Goal: Complete application form: Complete application form

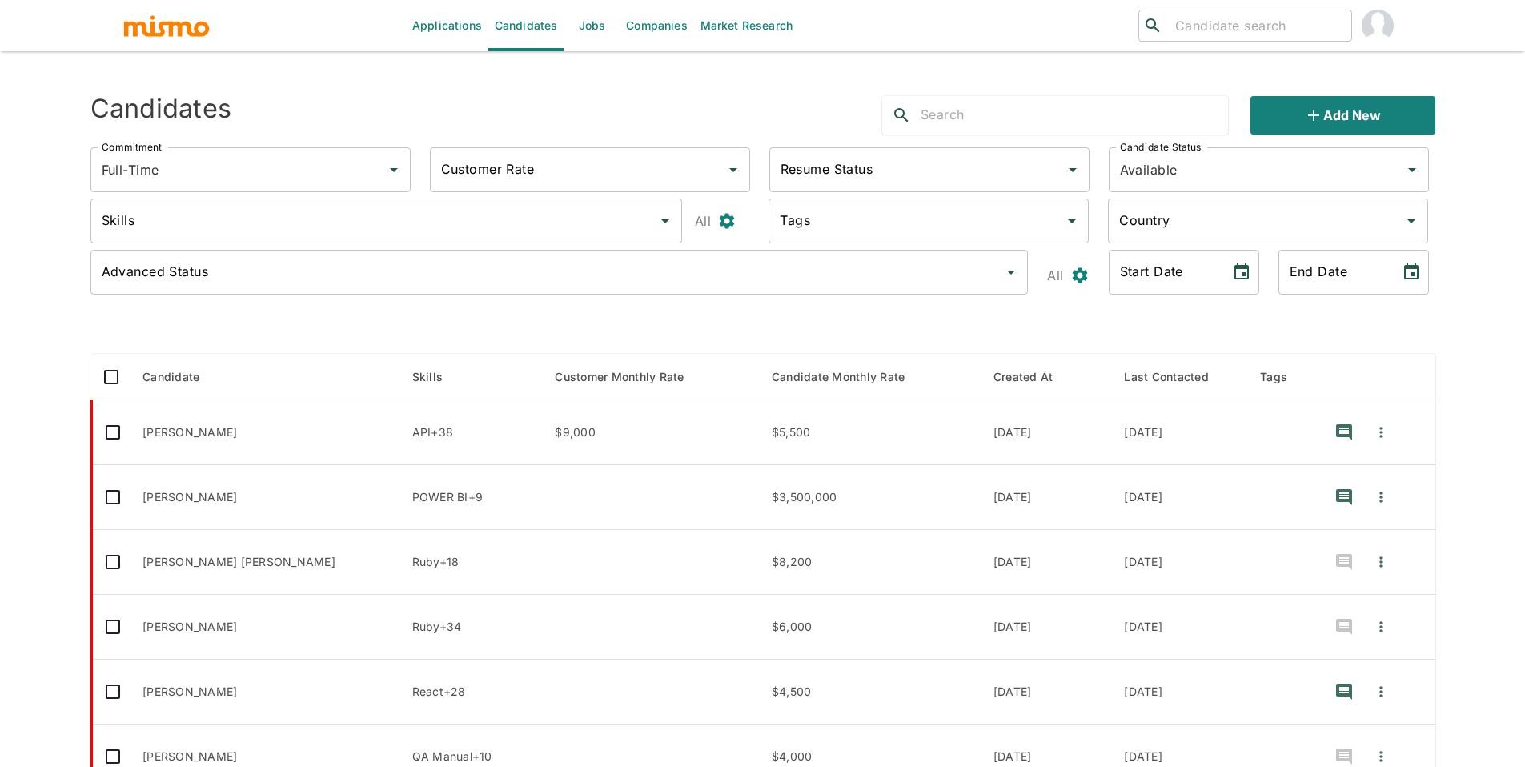
click at [586, 21] on link "Jobs" at bounding box center [591, 25] width 56 height 51
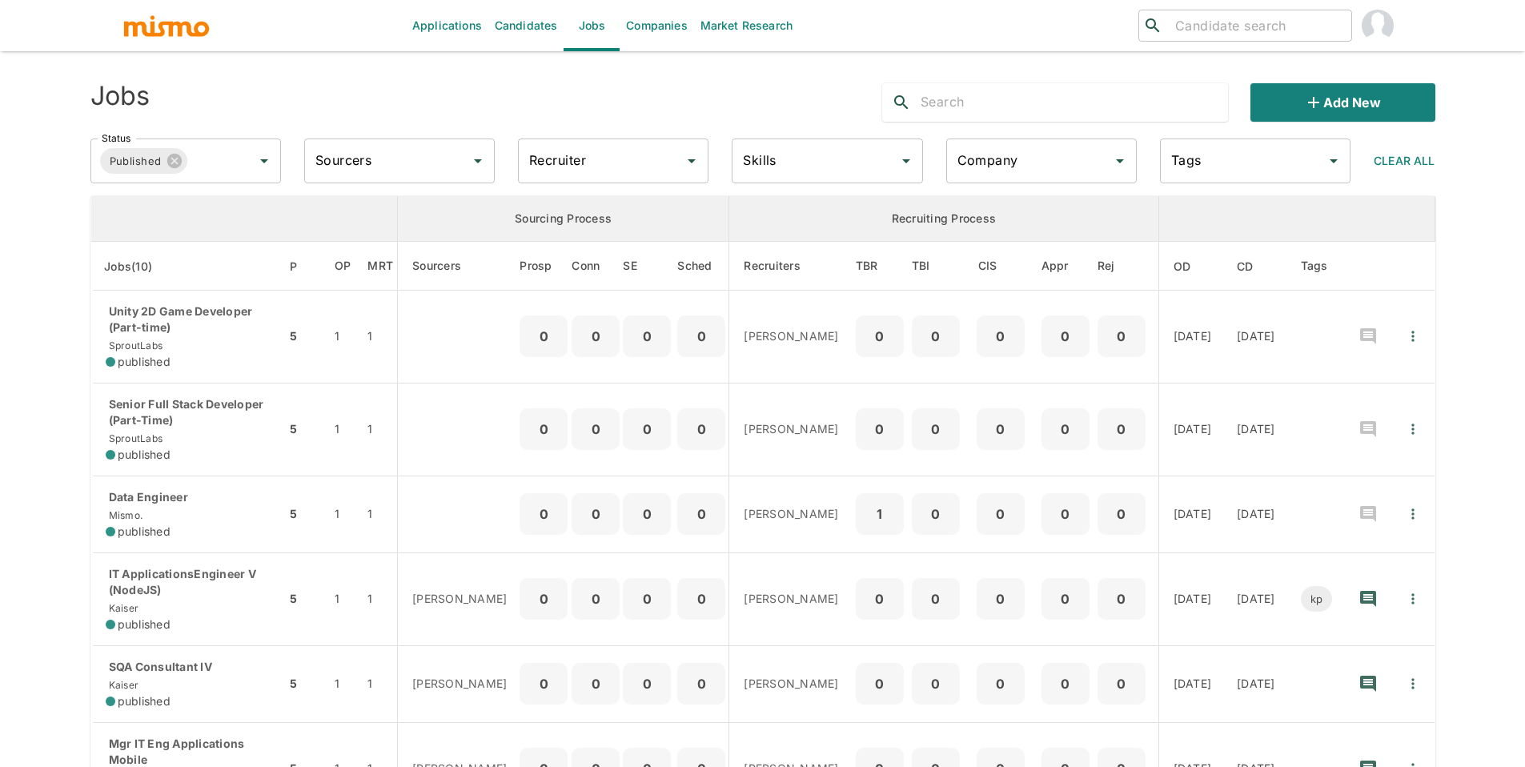
click at [950, 104] on input "text" at bounding box center [1073, 103] width 307 height 26
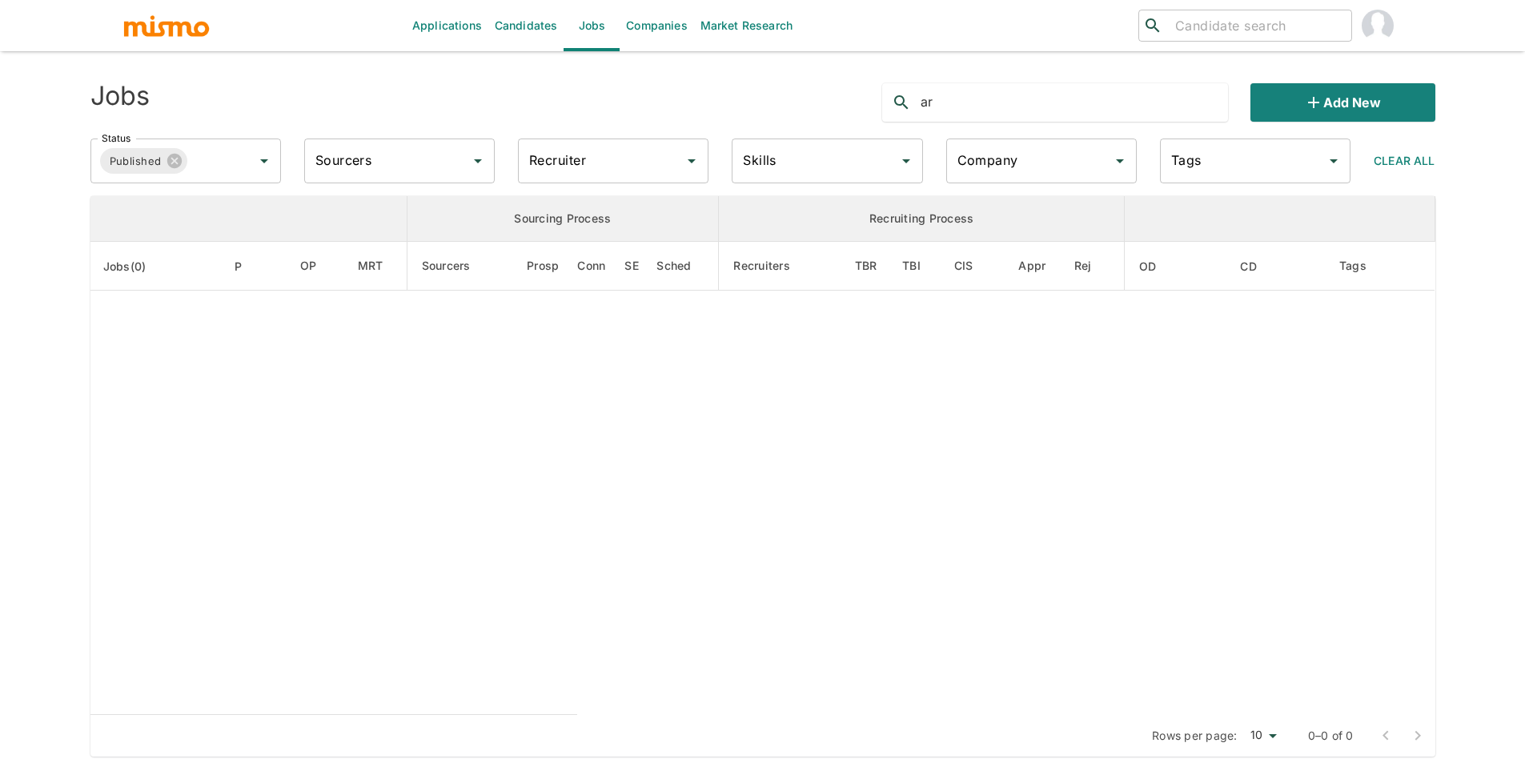
type input "a"
type input "d"
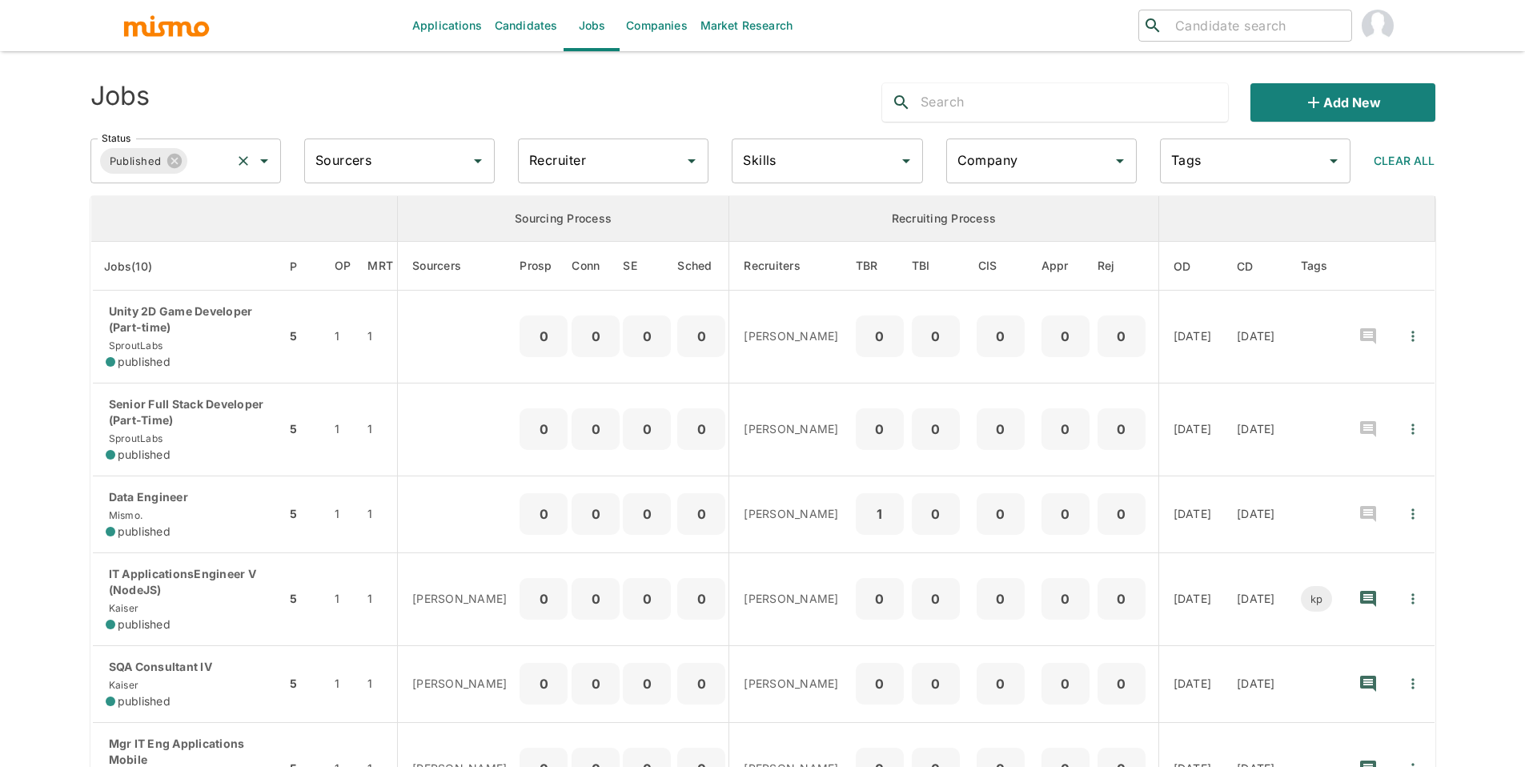
click at [210, 162] on input "Status" at bounding box center [209, 161] width 38 height 30
click at [171, 214] on li "Public" at bounding box center [185, 206] width 190 height 32
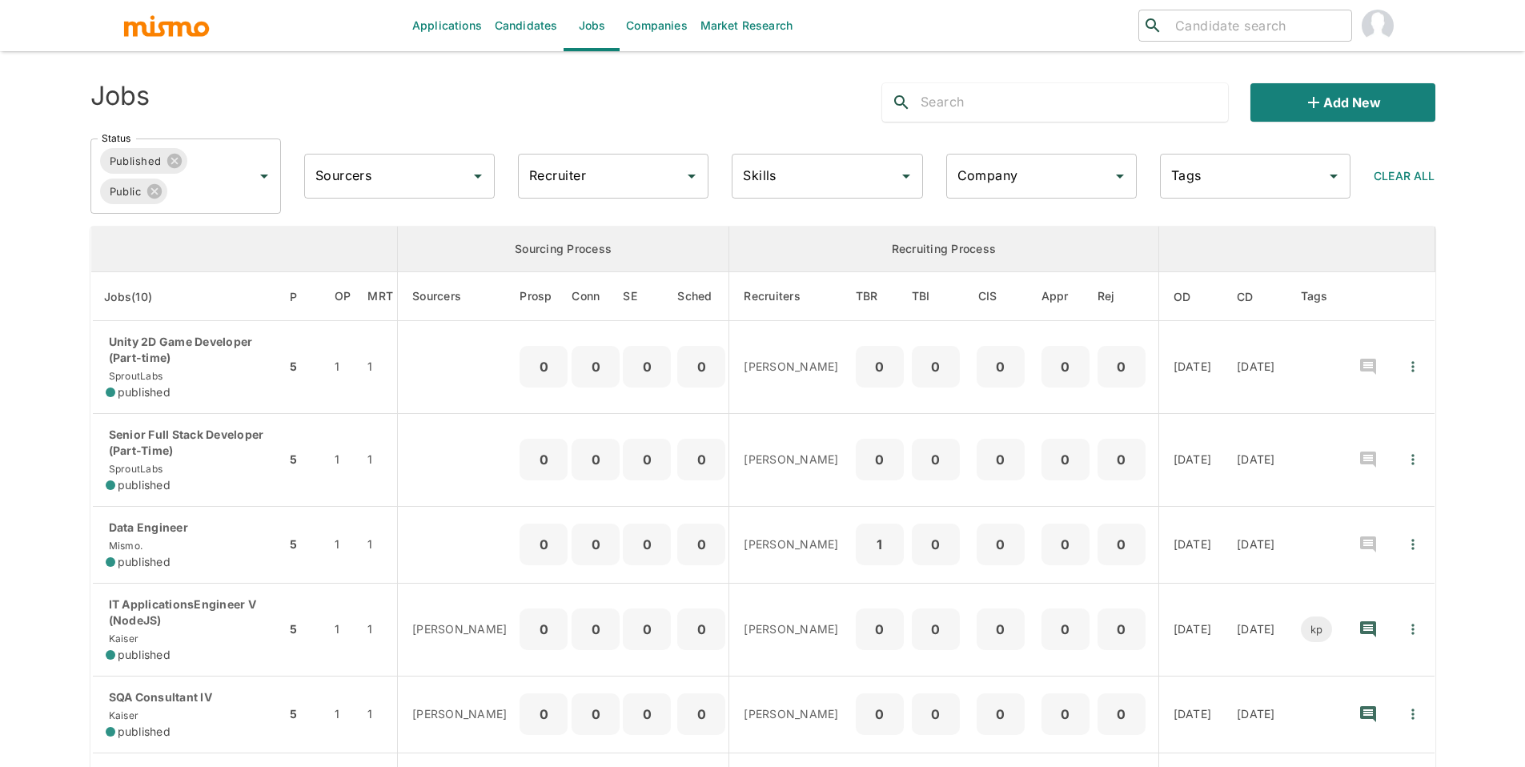
click at [985, 112] on input "text" at bounding box center [1073, 103] width 307 height 26
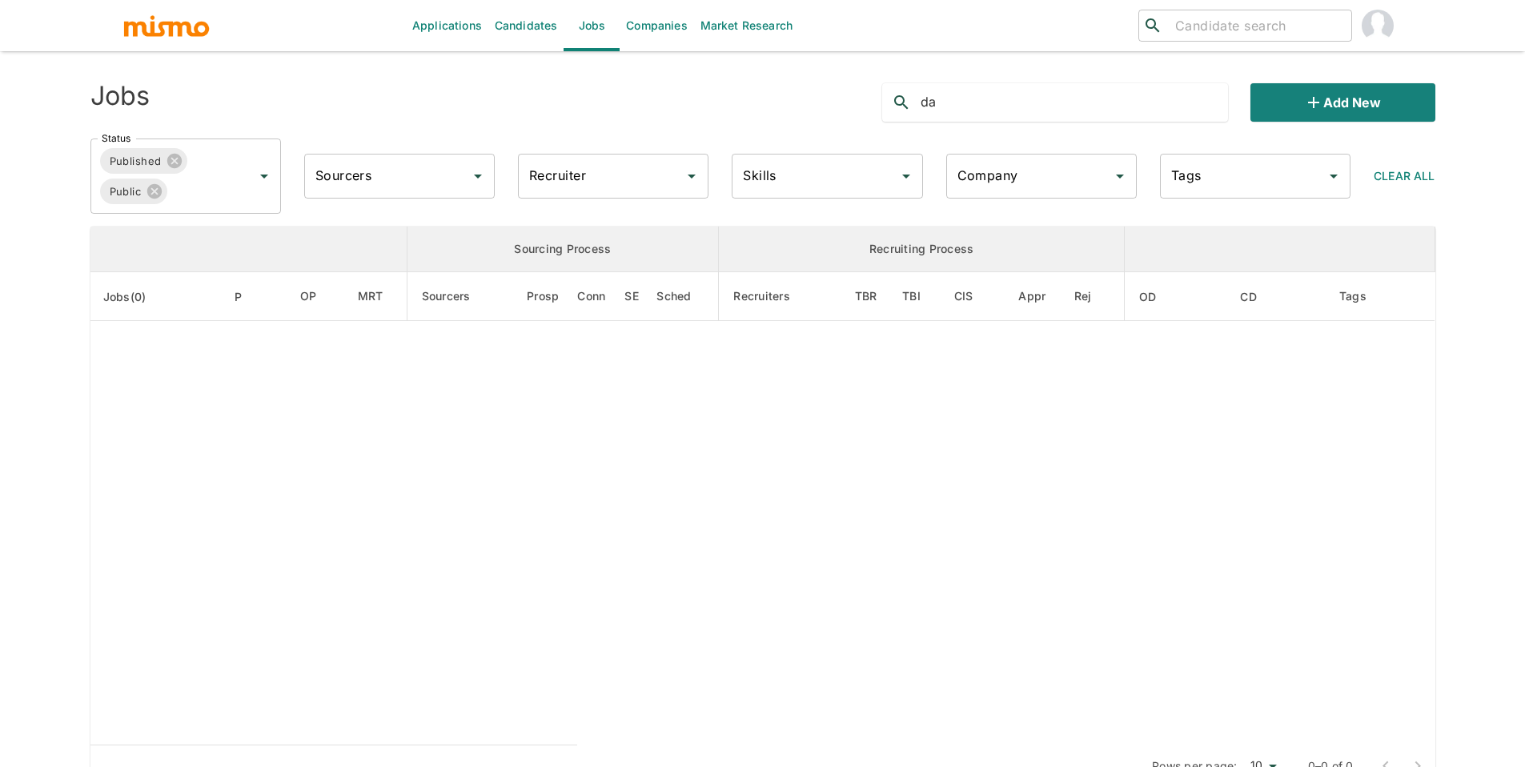
type input "d"
type input "arch"
drag, startPoint x: 974, startPoint y: 111, endPoint x: 868, endPoint y: 89, distance: 108.0
click at [869, 89] on div "arch Add new" at bounding box center [1152, 95] width 566 height 51
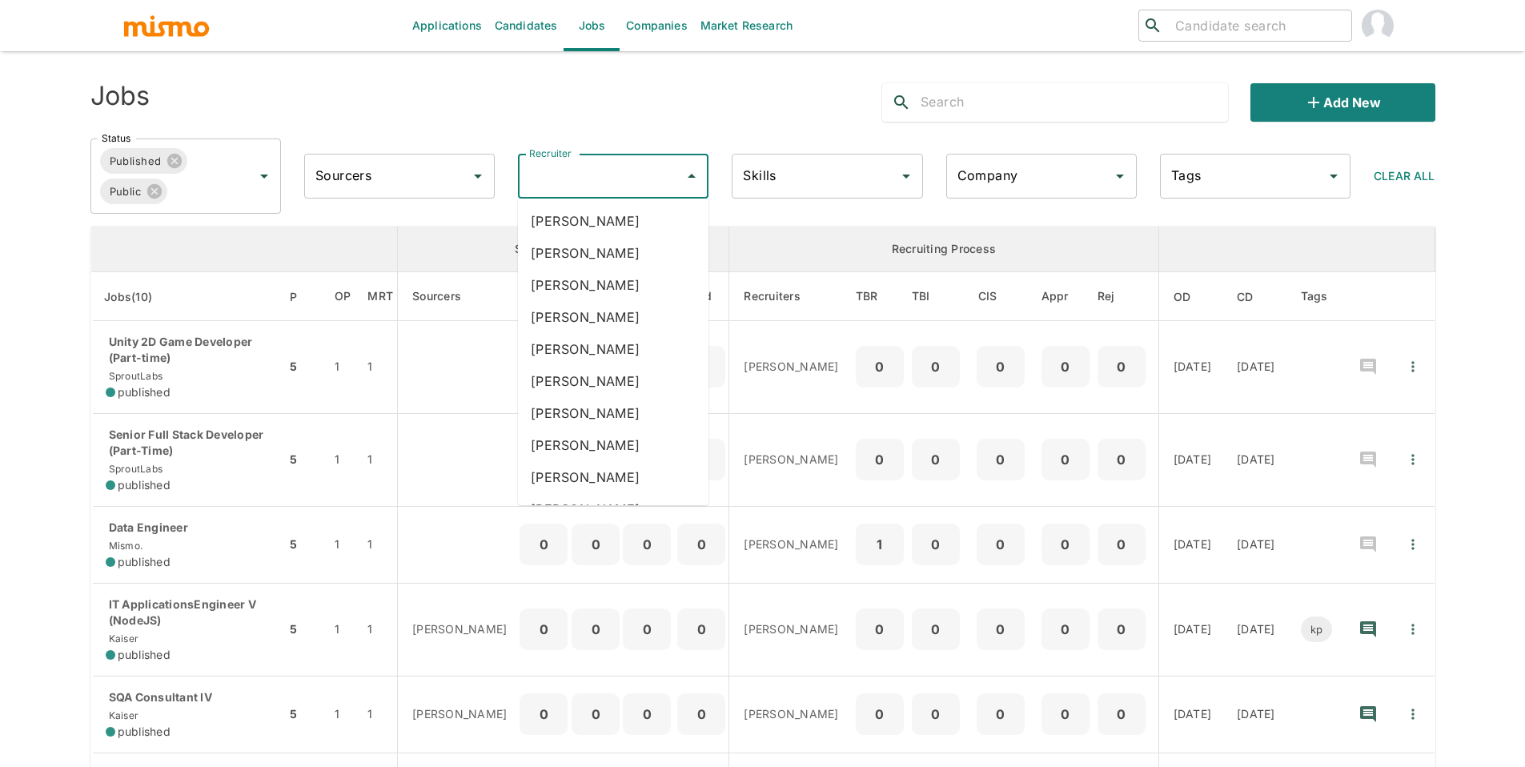
click at [592, 163] on input "Recruiter" at bounding box center [601, 176] width 152 height 30
type input "mai"
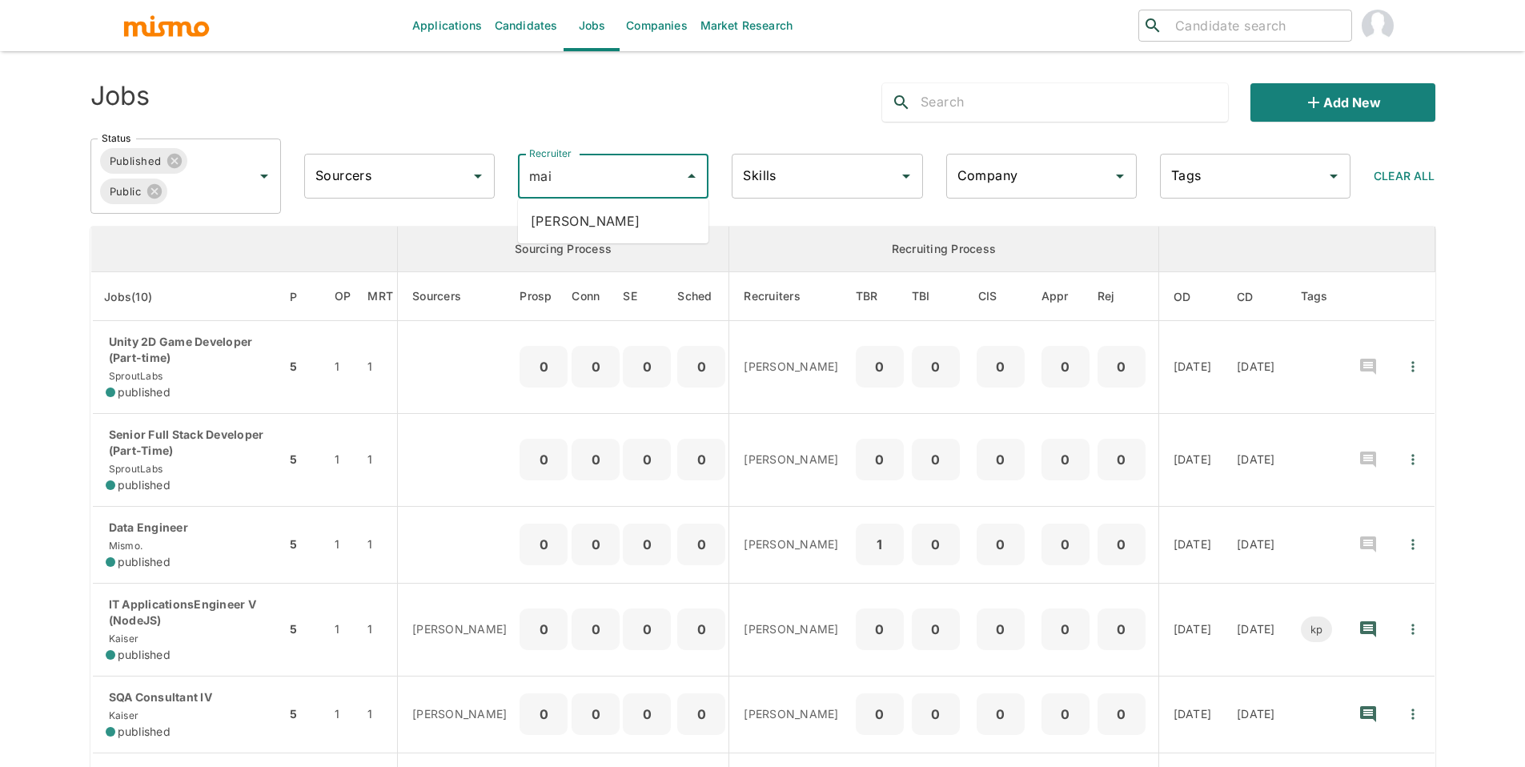
click at [591, 213] on li "Maia Reyes" at bounding box center [613, 221] width 190 height 32
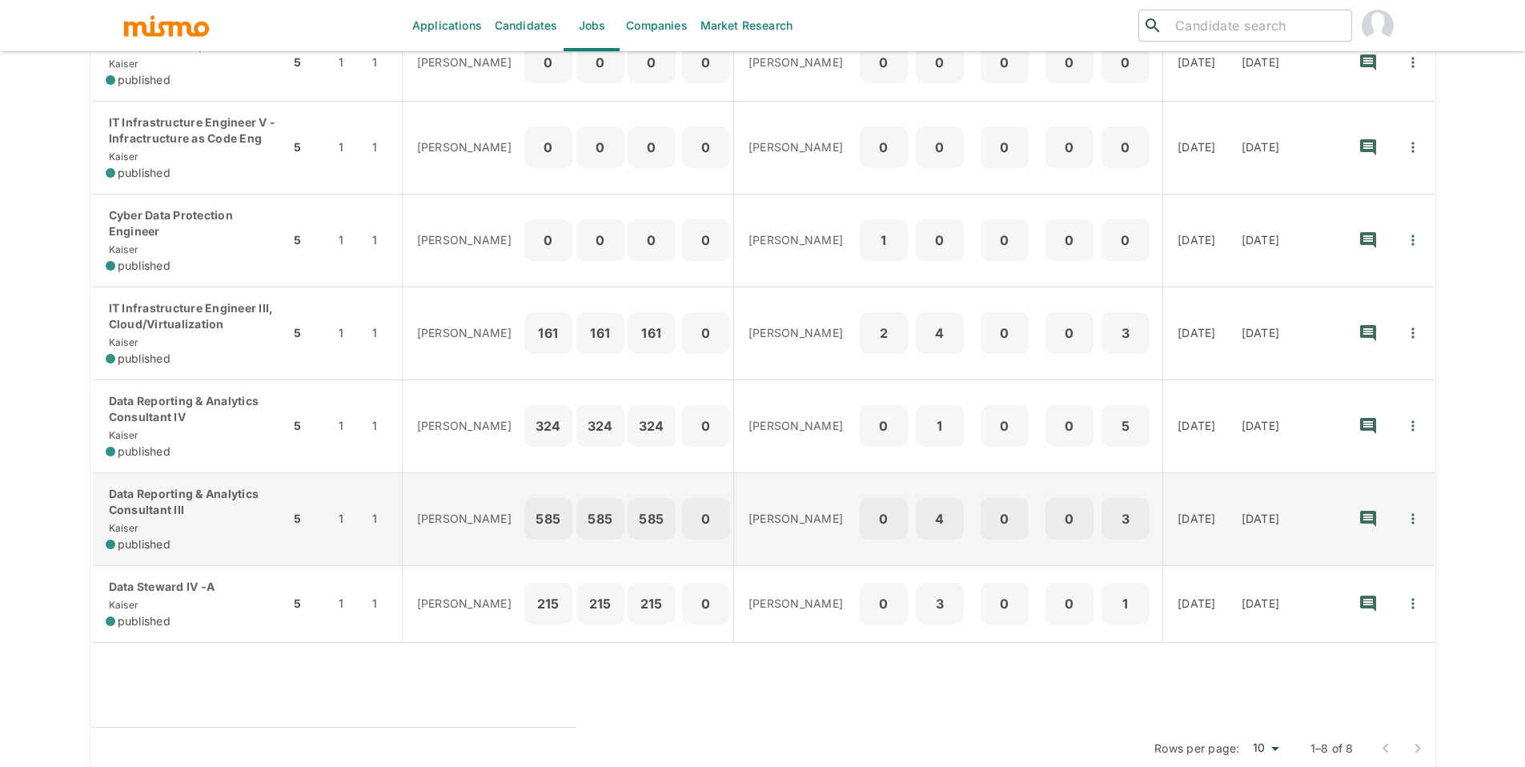
scroll to position [404, 0]
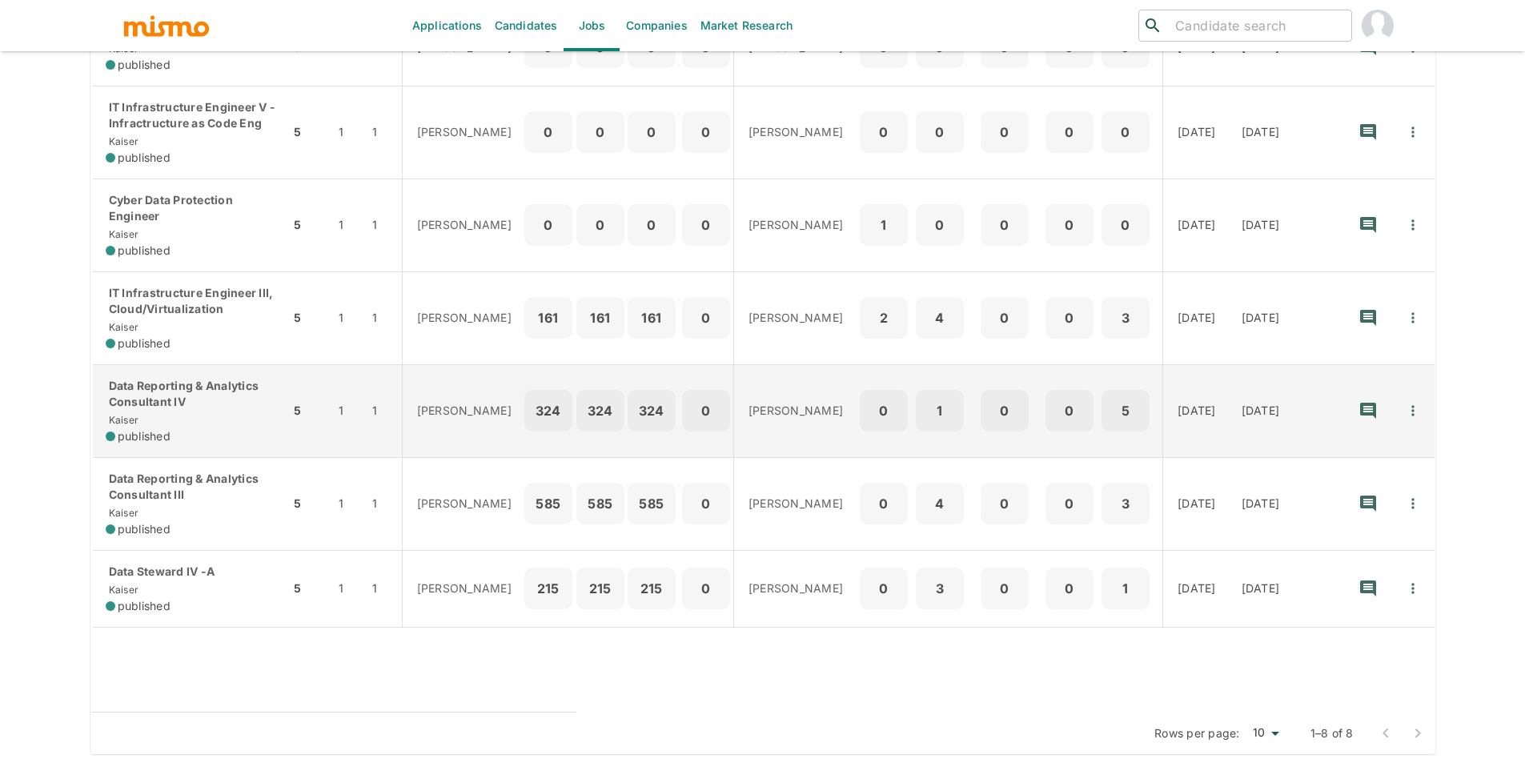
click at [201, 385] on p "Data Reporting & Analytics Consultant IV" at bounding box center [192, 394] width 172 height 32
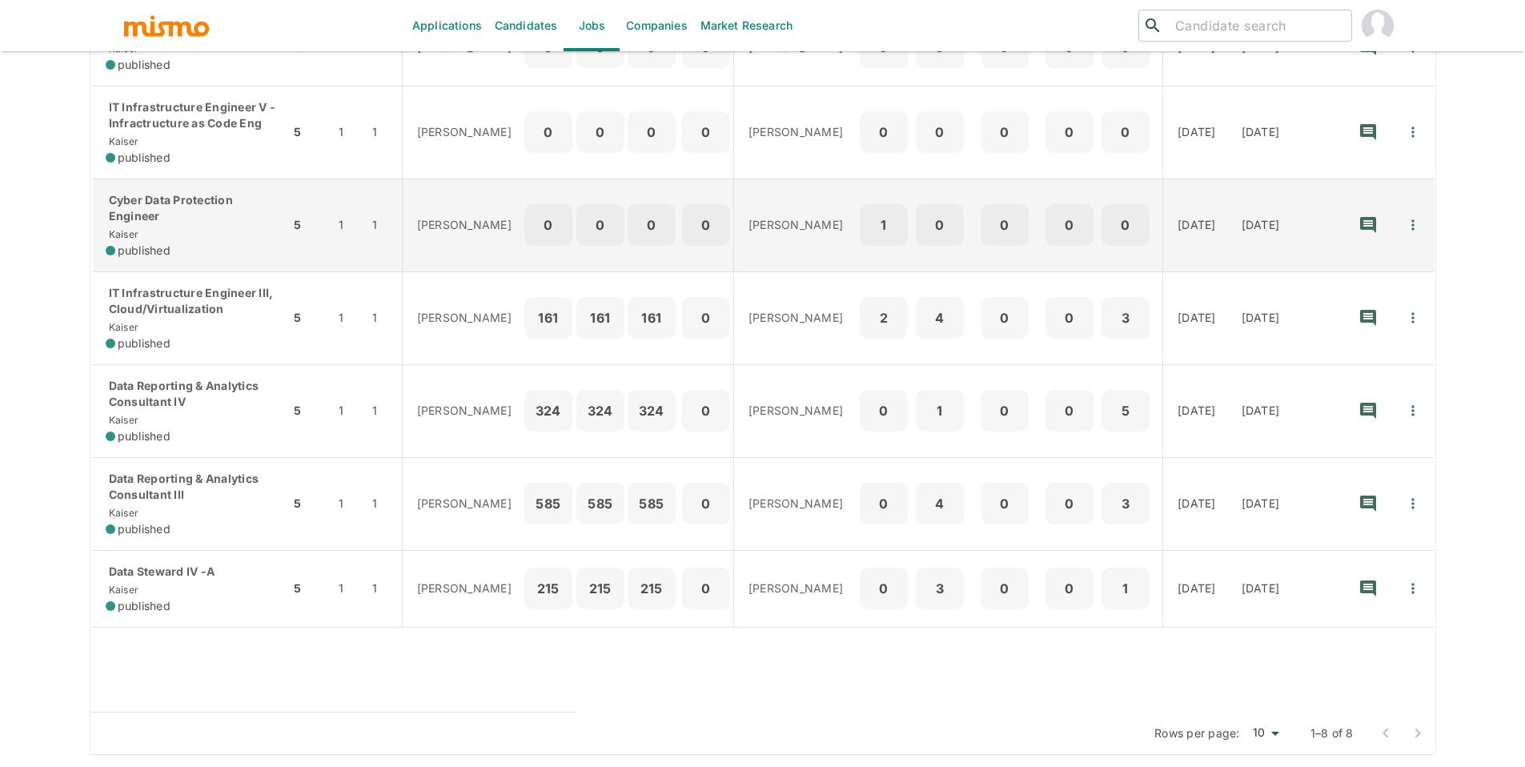
scroll to position [0, 0]
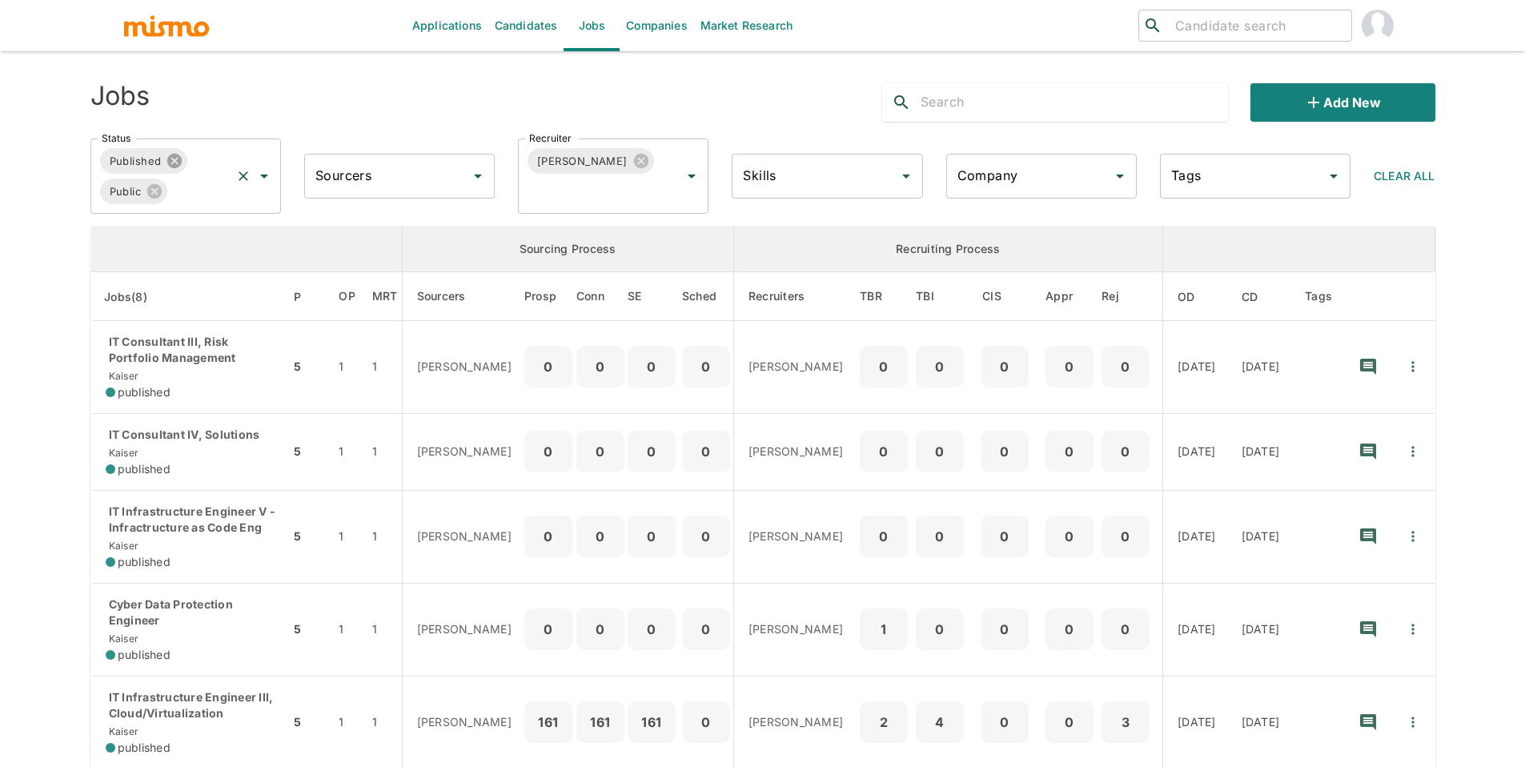
click at [179, 163] on icon at bounding box center [174, 161] width 14 height 14
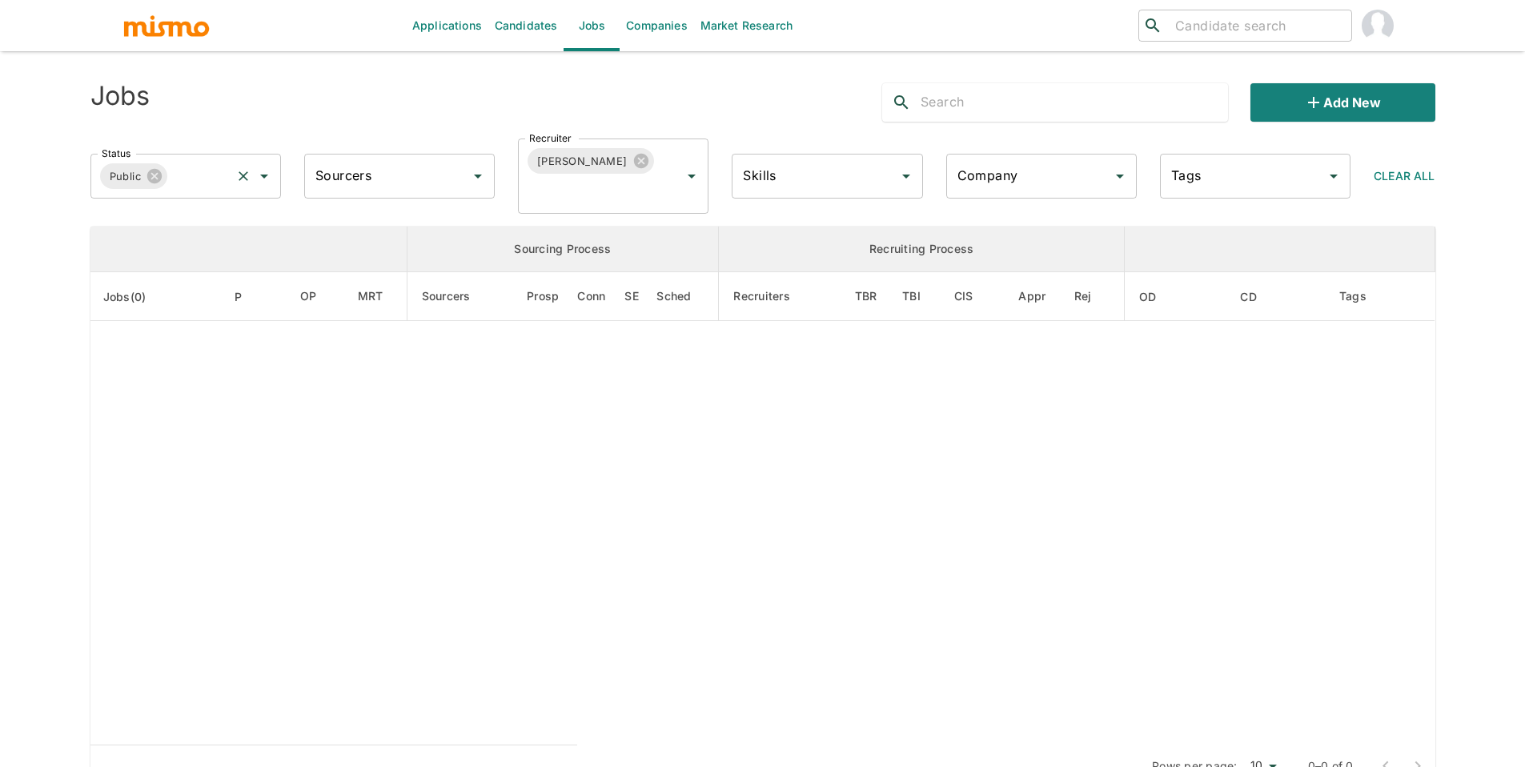
click at [163, 177] on div "Public" at bounding box center [134, 176] width 68 height 26
click at [154, 176] on icon at bounding box center [155, 176] width 18 height 18
click at [166, 178] on input "Status" at bounding box center [174, 176] width 152 height 30
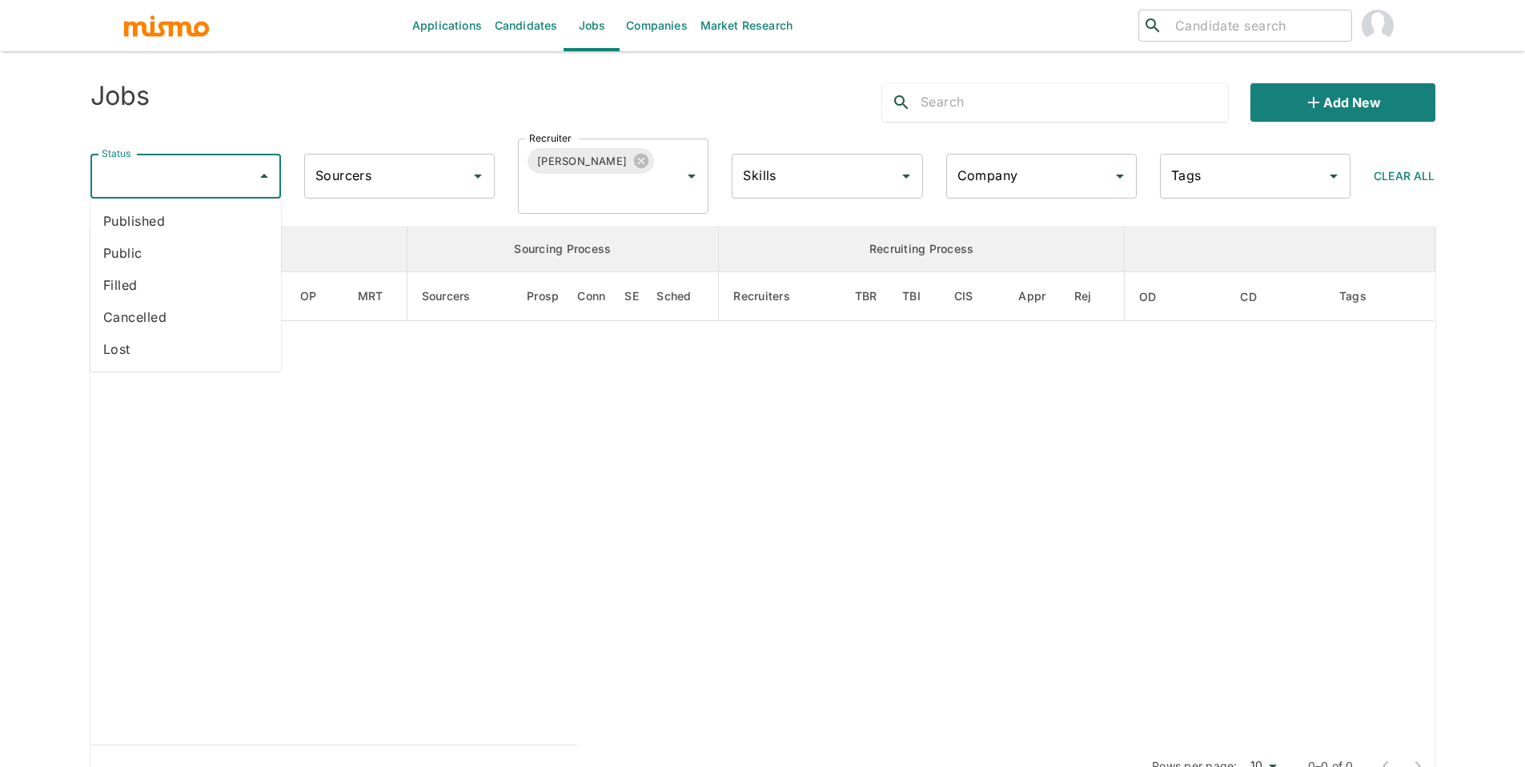
click at [182, 313] on li "Cancelled" at bounding box center [185, 317] width 190 height 32
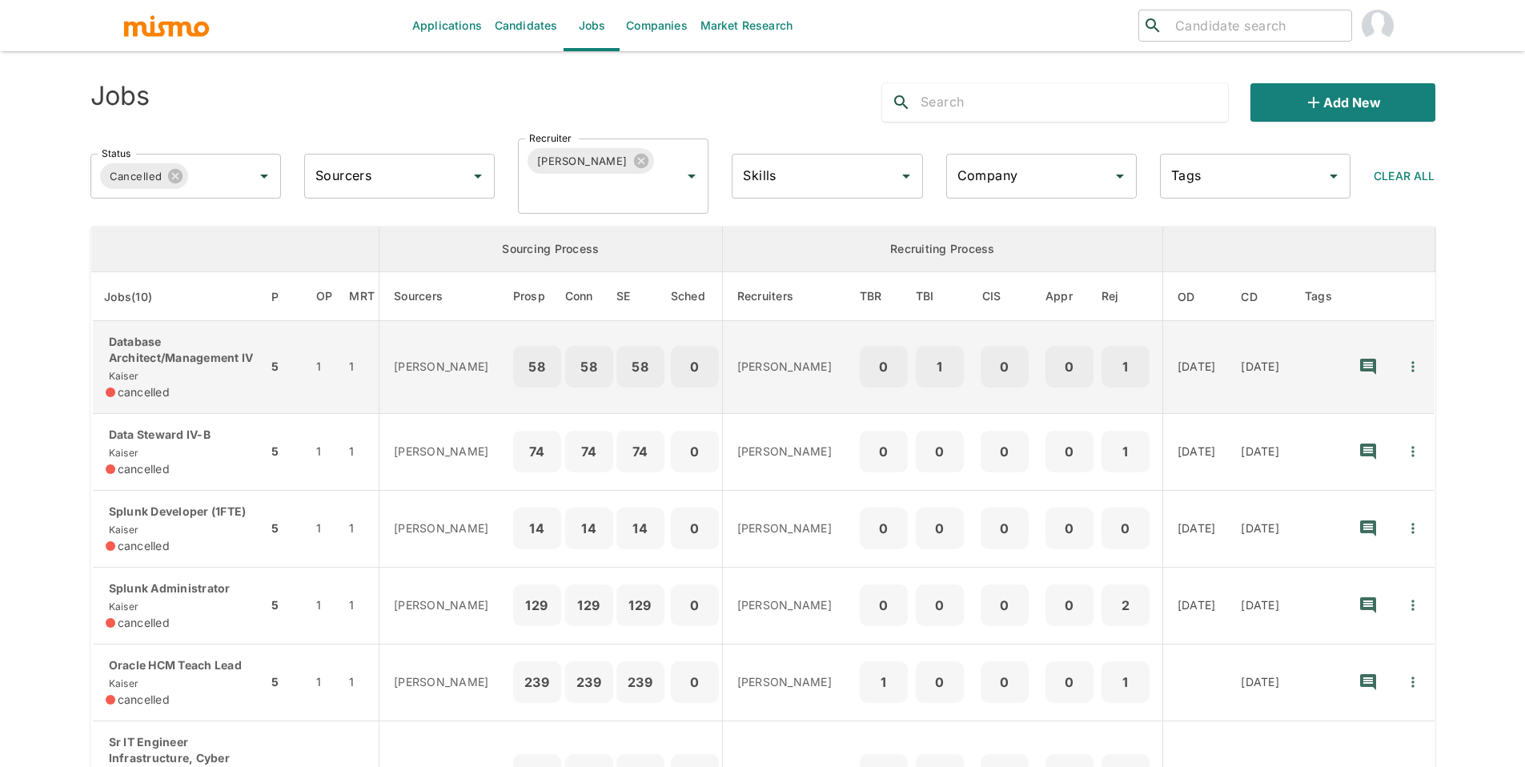
click at [218, 356] on p "Database Architect/Management IV" at bounding box center [180, 350] width 149 height 32
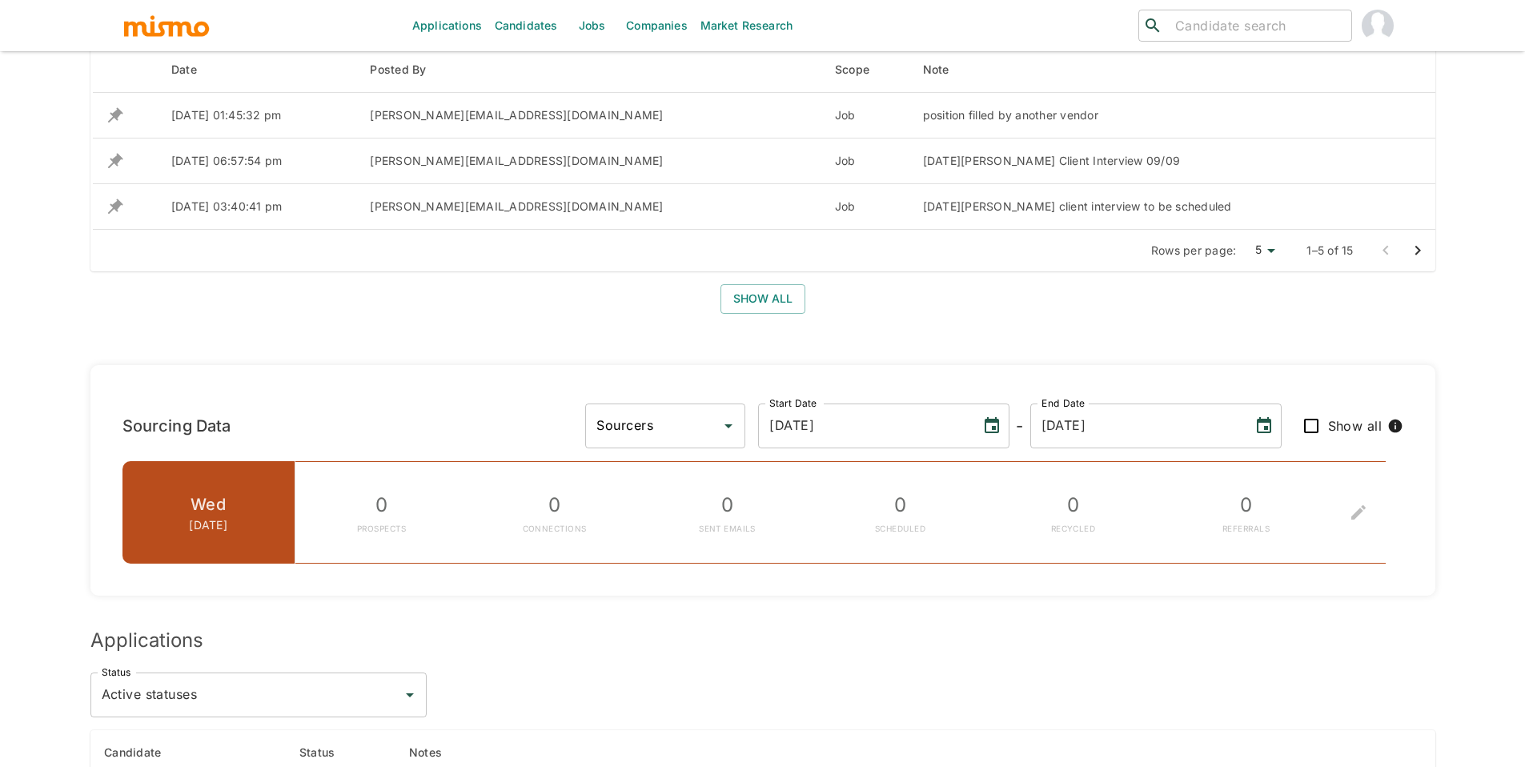
scroll to position [710, 0]
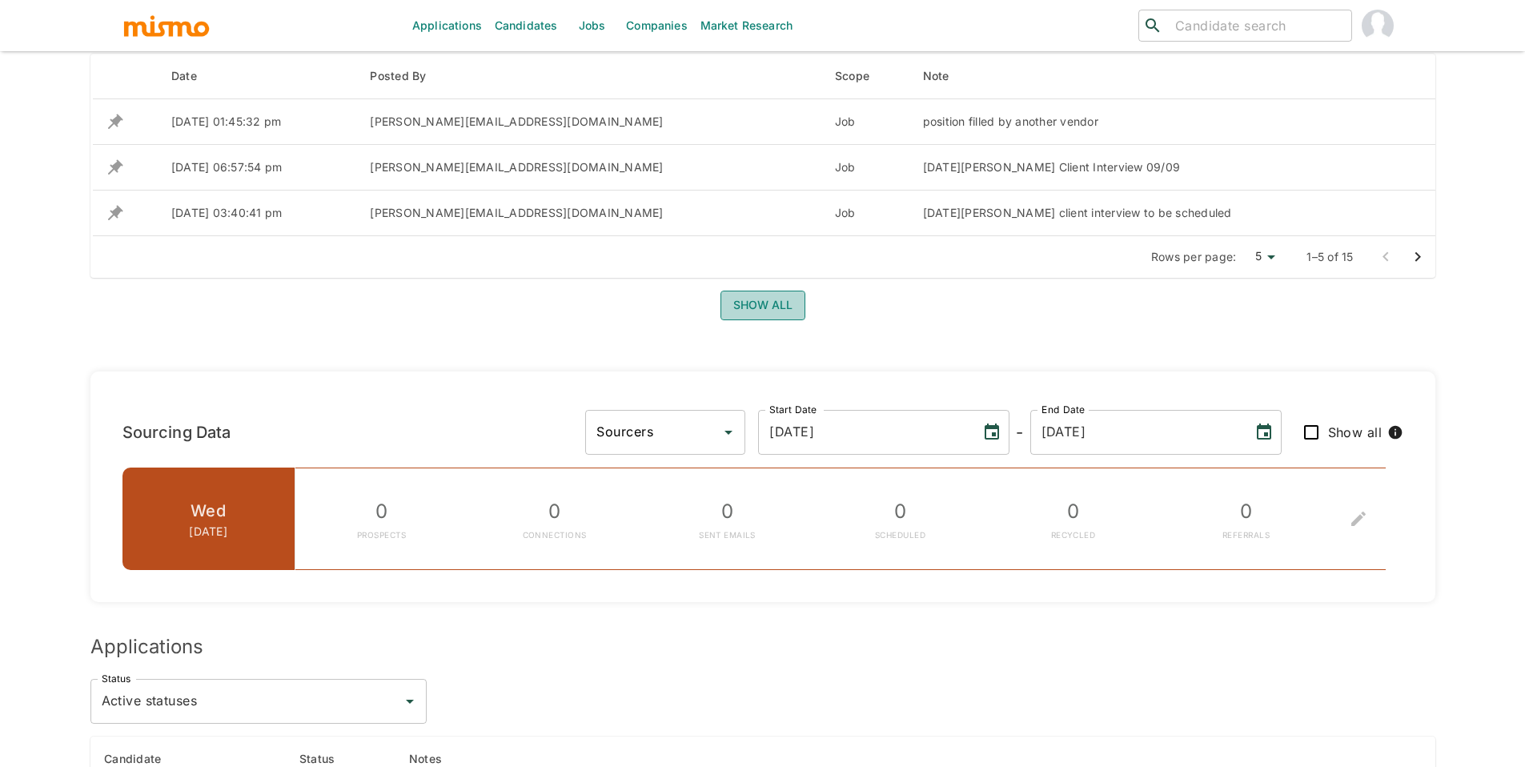
click at [775, 296] on button "Show all" at bounding box center [762, 306] width 85 height 30
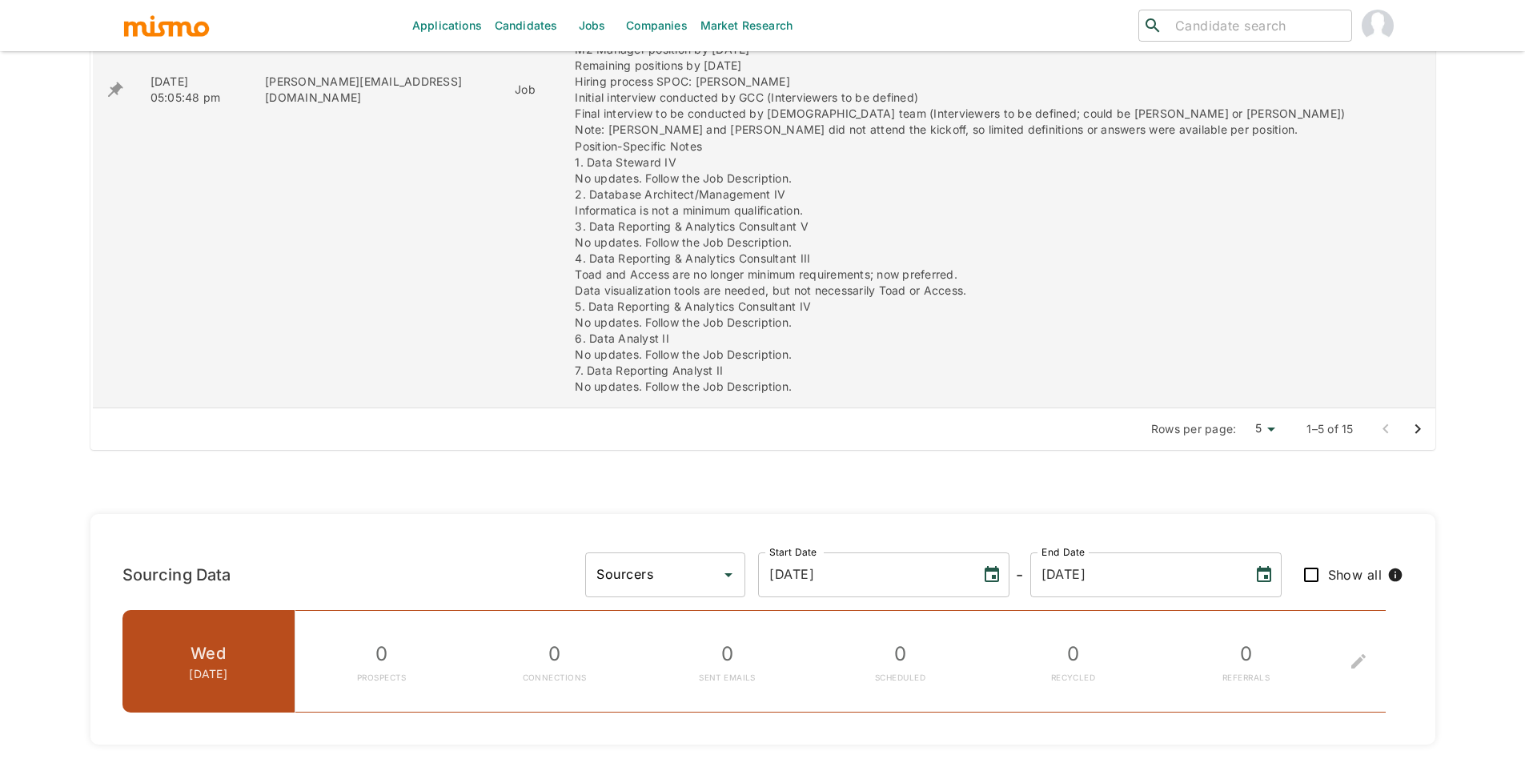
scroll to position [1273, 0]
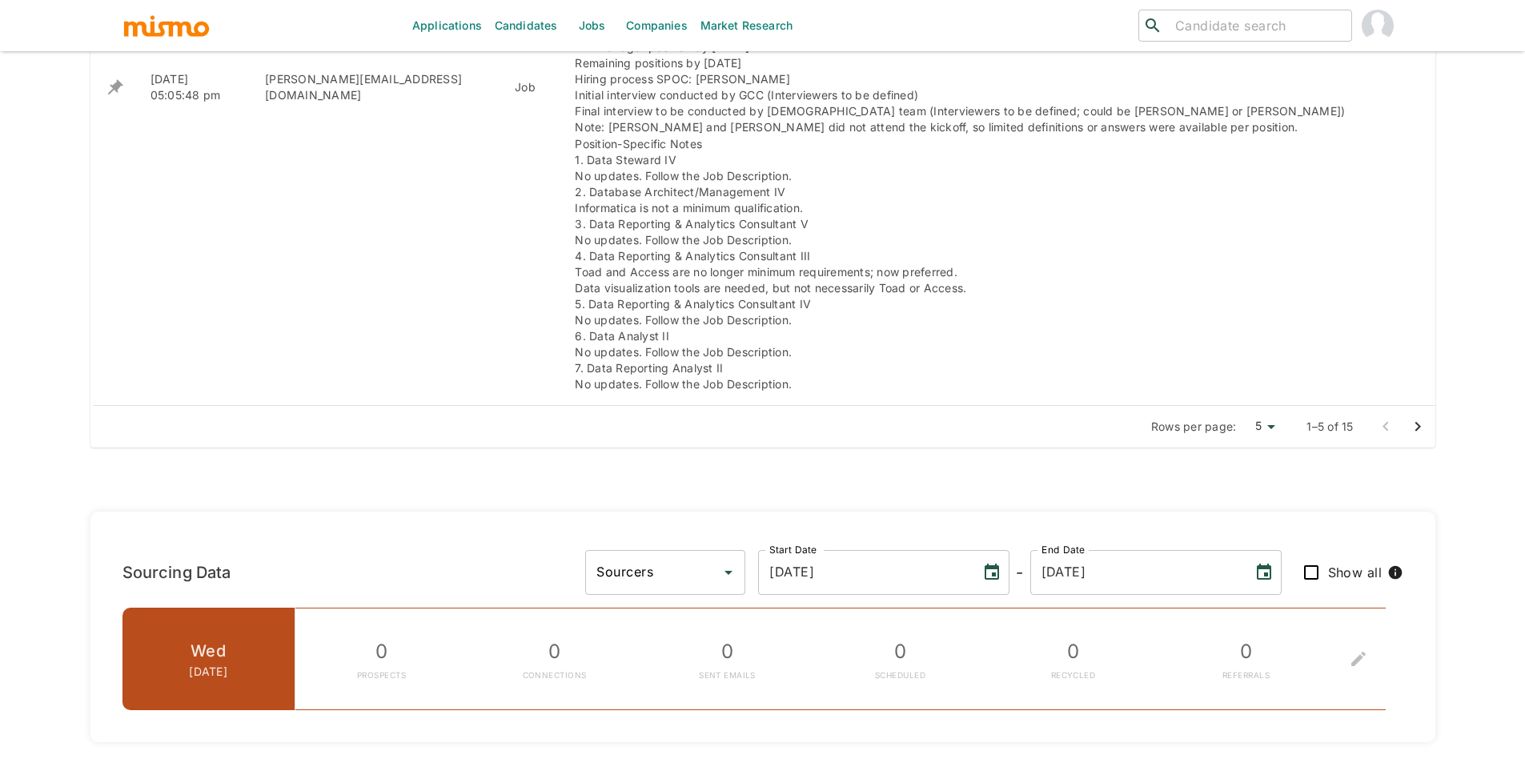
click at [1426, 430] on icon "Go to next page" at bounding box center [1417, 426] width 19 height 19
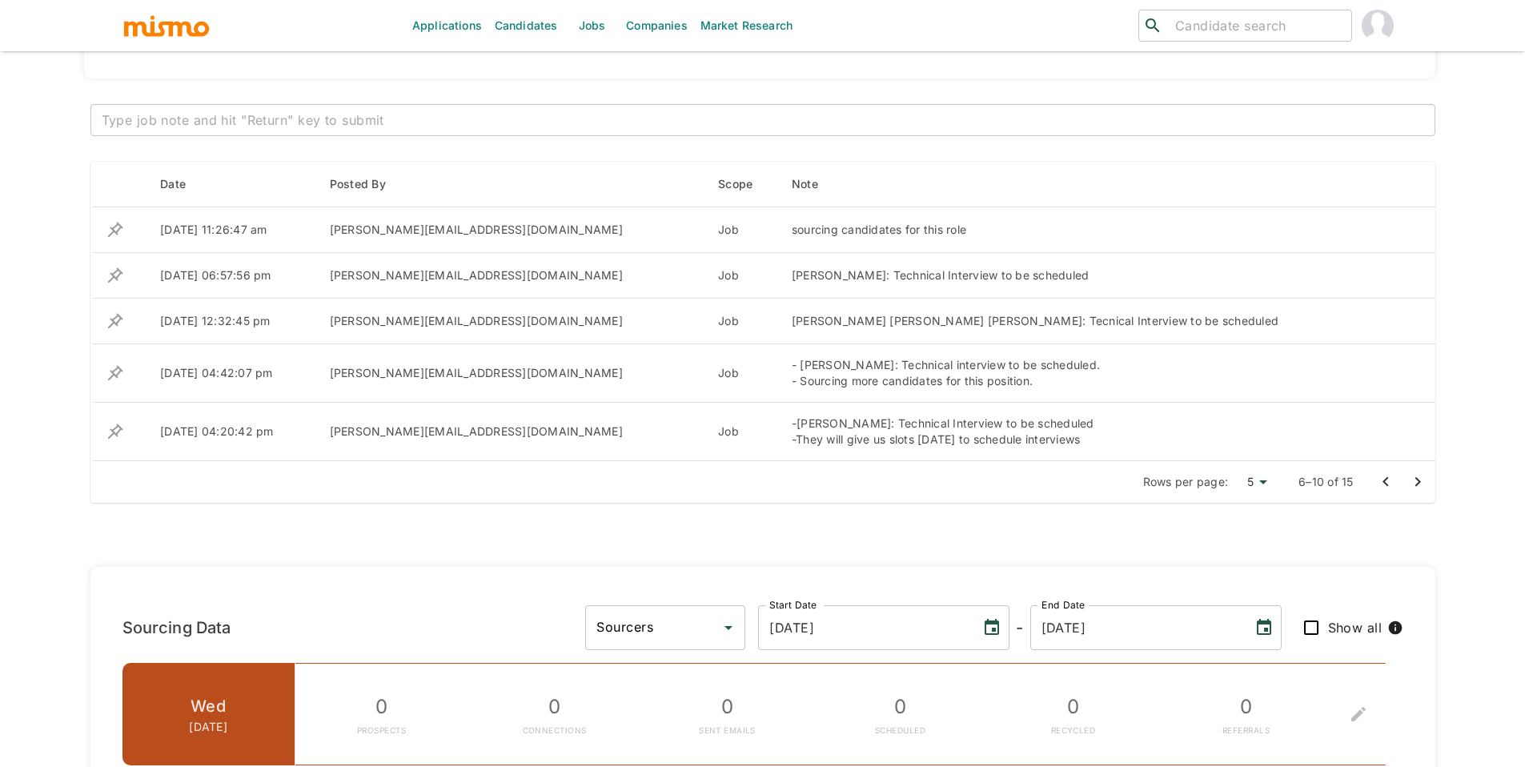
scroll to position [598, 0]
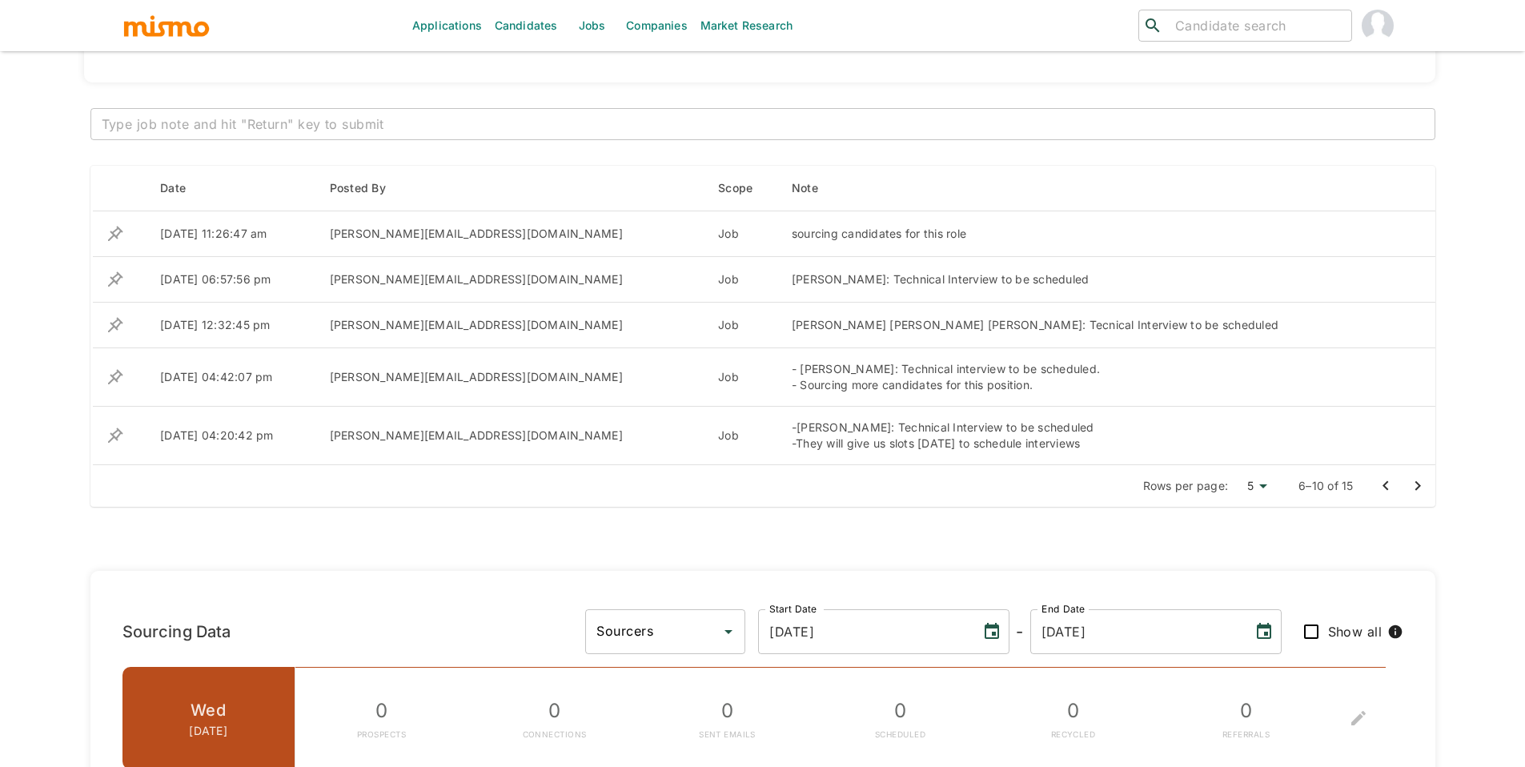
click at [1417, 489] on icon "Go to next page" at bounding box center [1417, 485] width 19 height 19
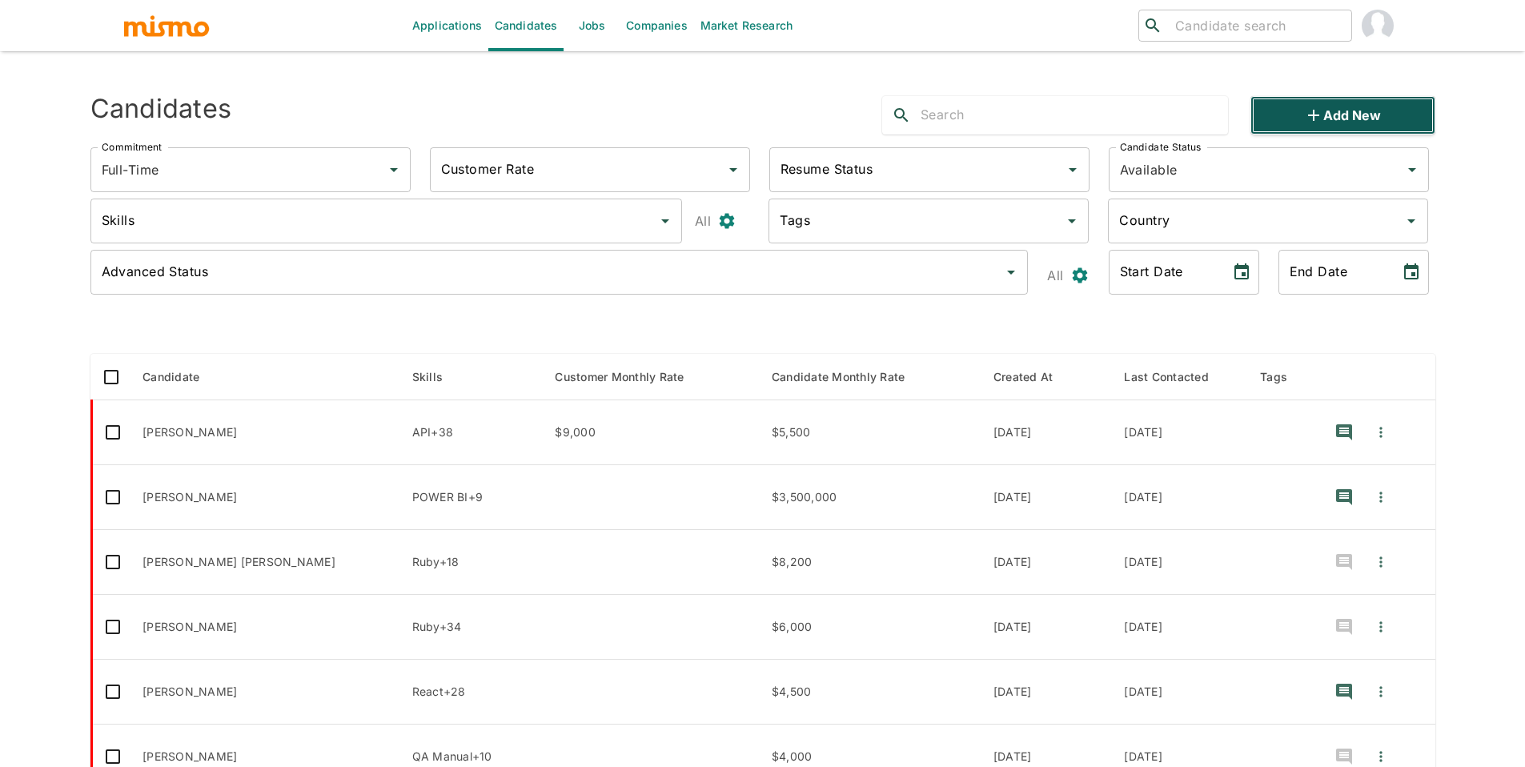
click at [1341, 111] on button "Add new" at bounding box center [1342, 115] width 184 height 38
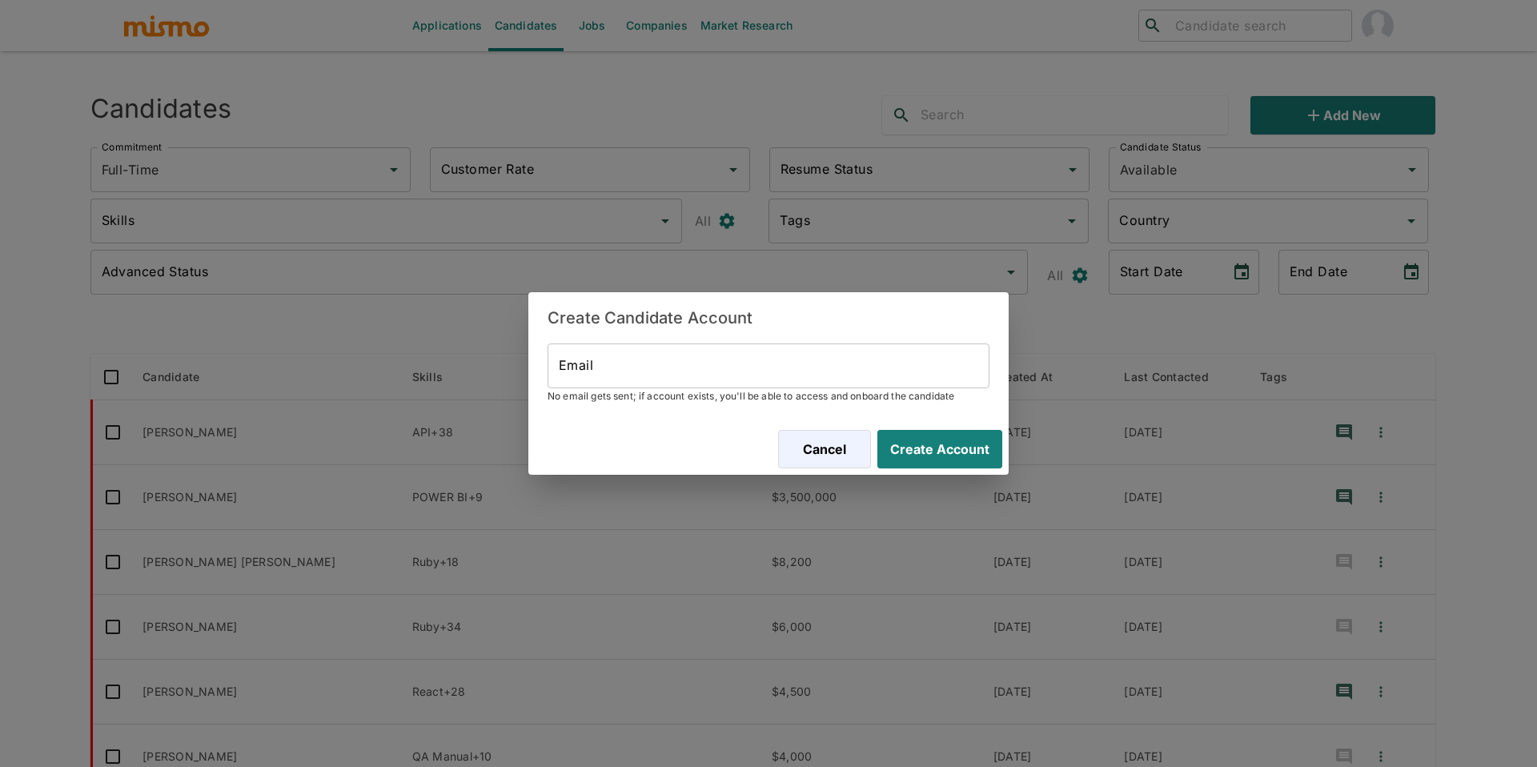
click at [698, 371] on input "Email" at bounding box center [768, 365] width 442 height 45
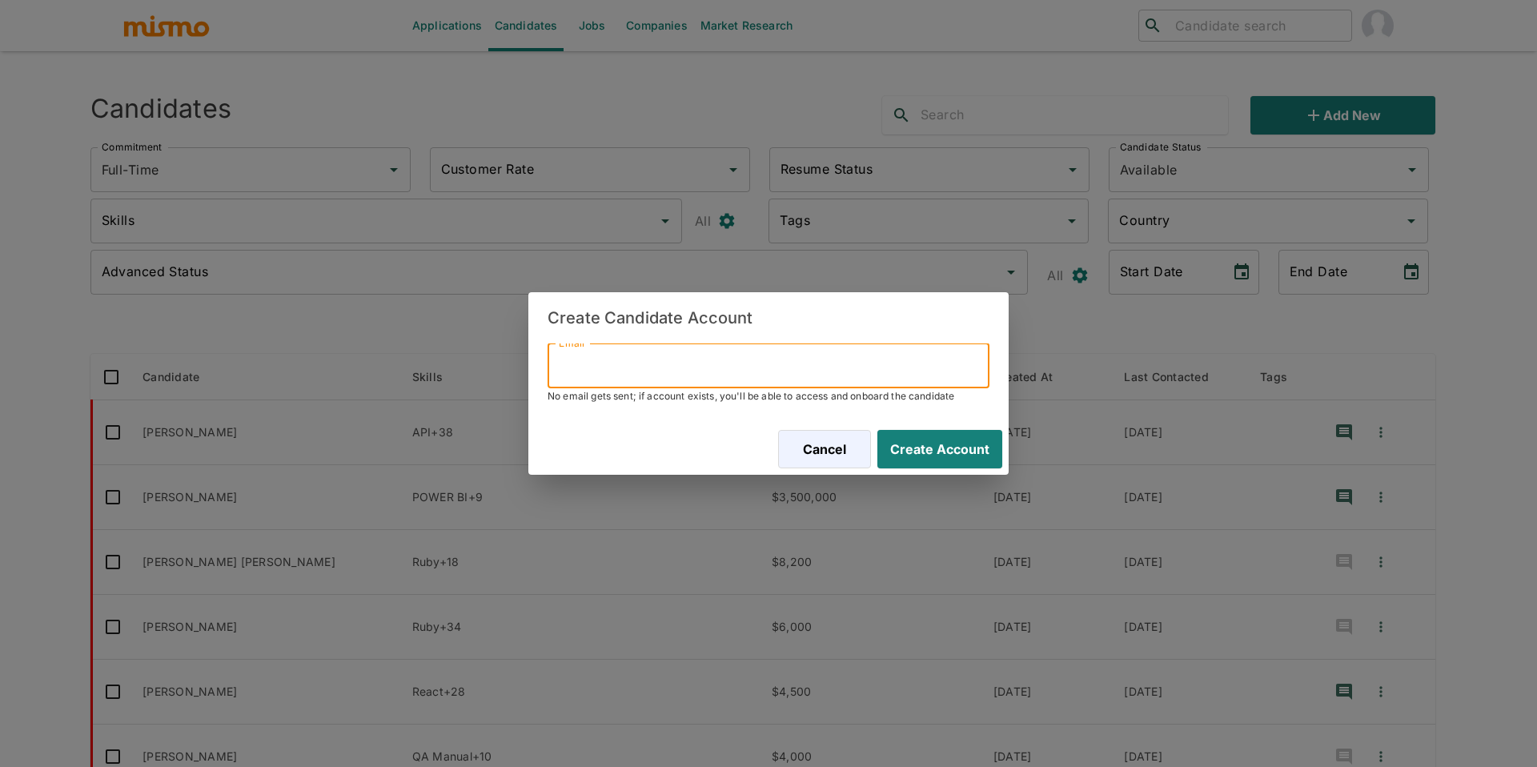
paste input "[EMAIL_ADDRESS][DOMAIN_NAME]"
type input "[EMAIL_ADDRESS][DOMAIN_NAME]"
click at [877, 430] on button "Create Account" at bounding box center [939, 449] width 125 height 38
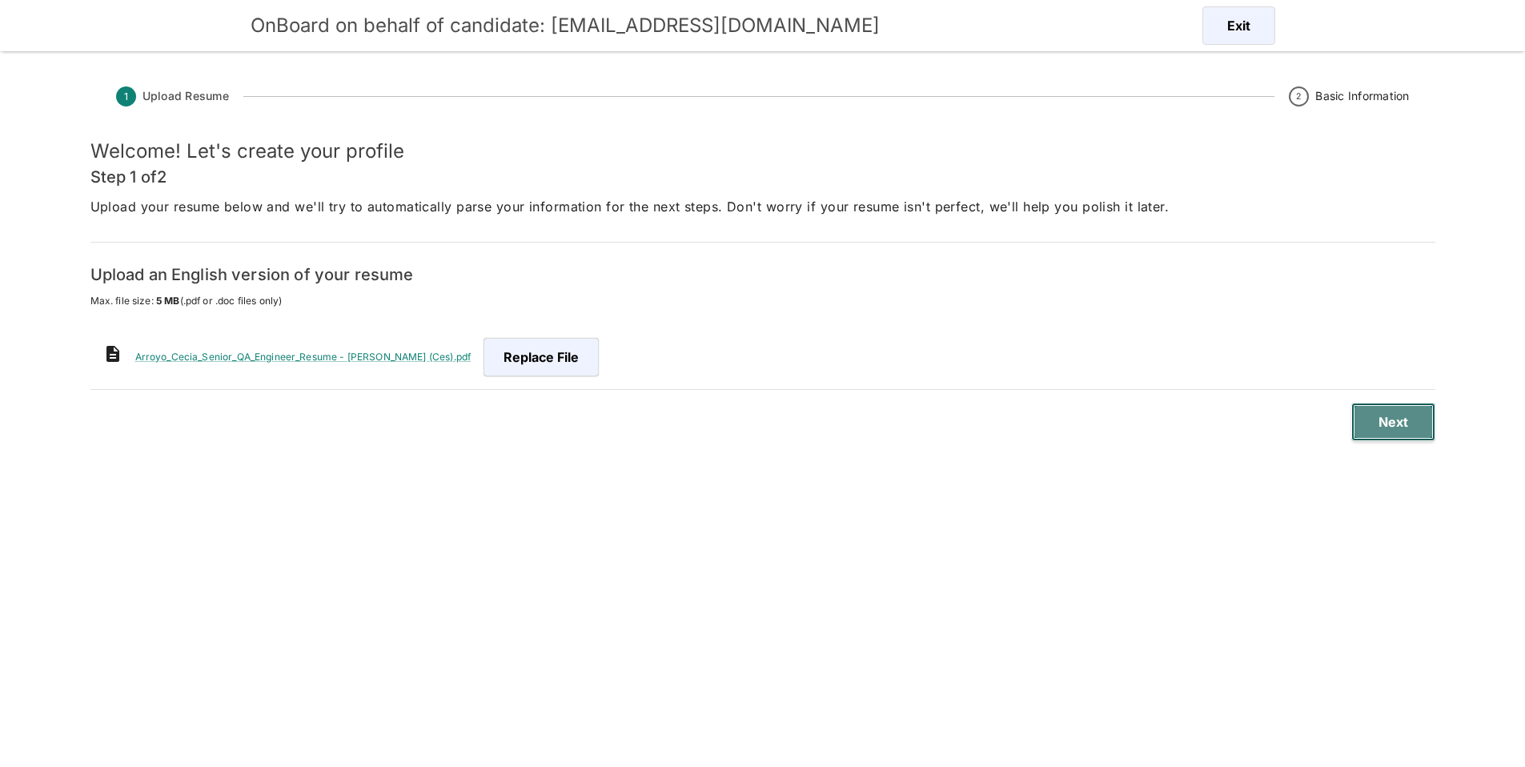
click at [1397, 426] on button "Next" at bounding box center [1393, 422] width 84 height 38
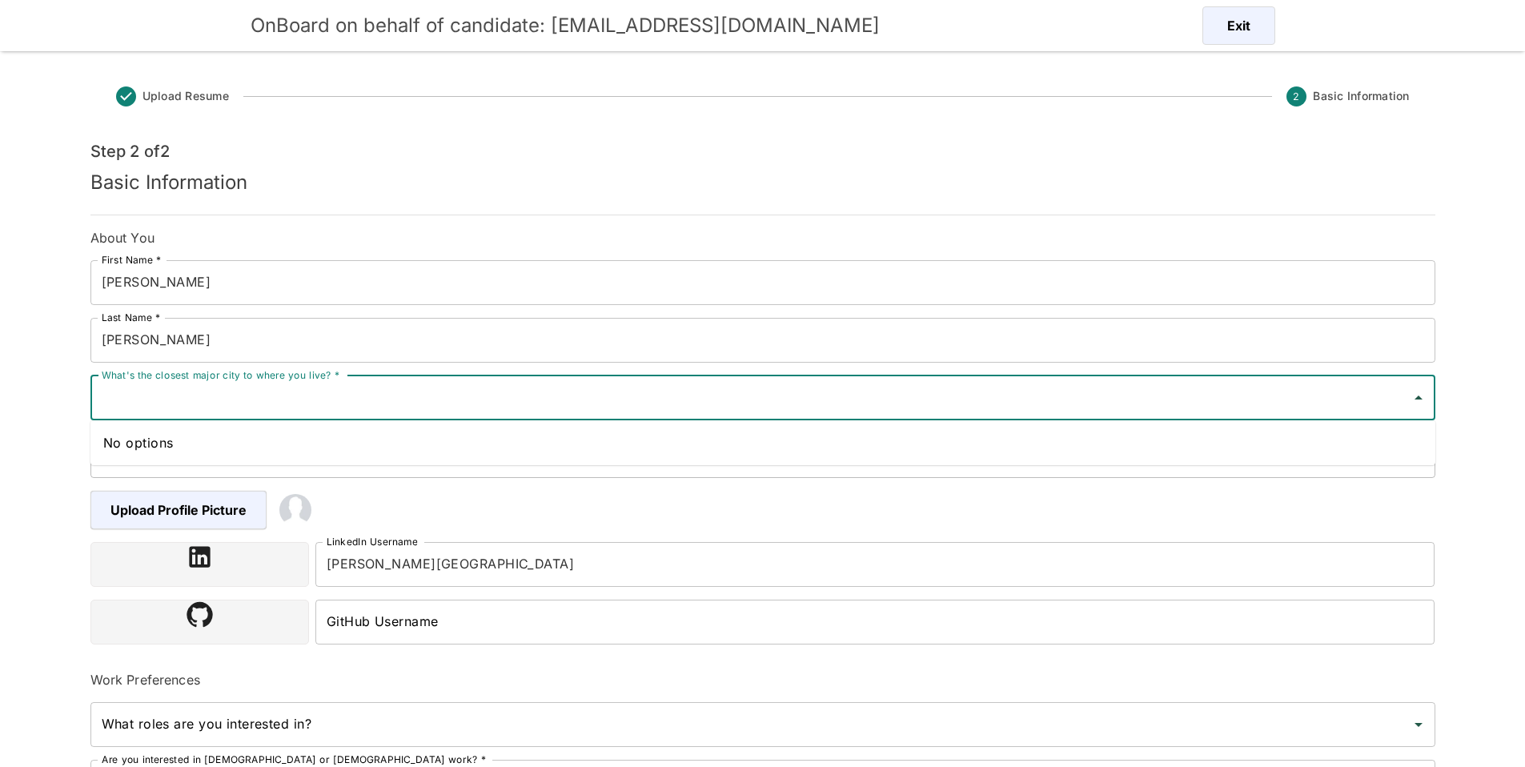
click at [475, 393] on input "What's the closest major city to where you live? *" at bounding box center [751, 398] width 1306 height 30
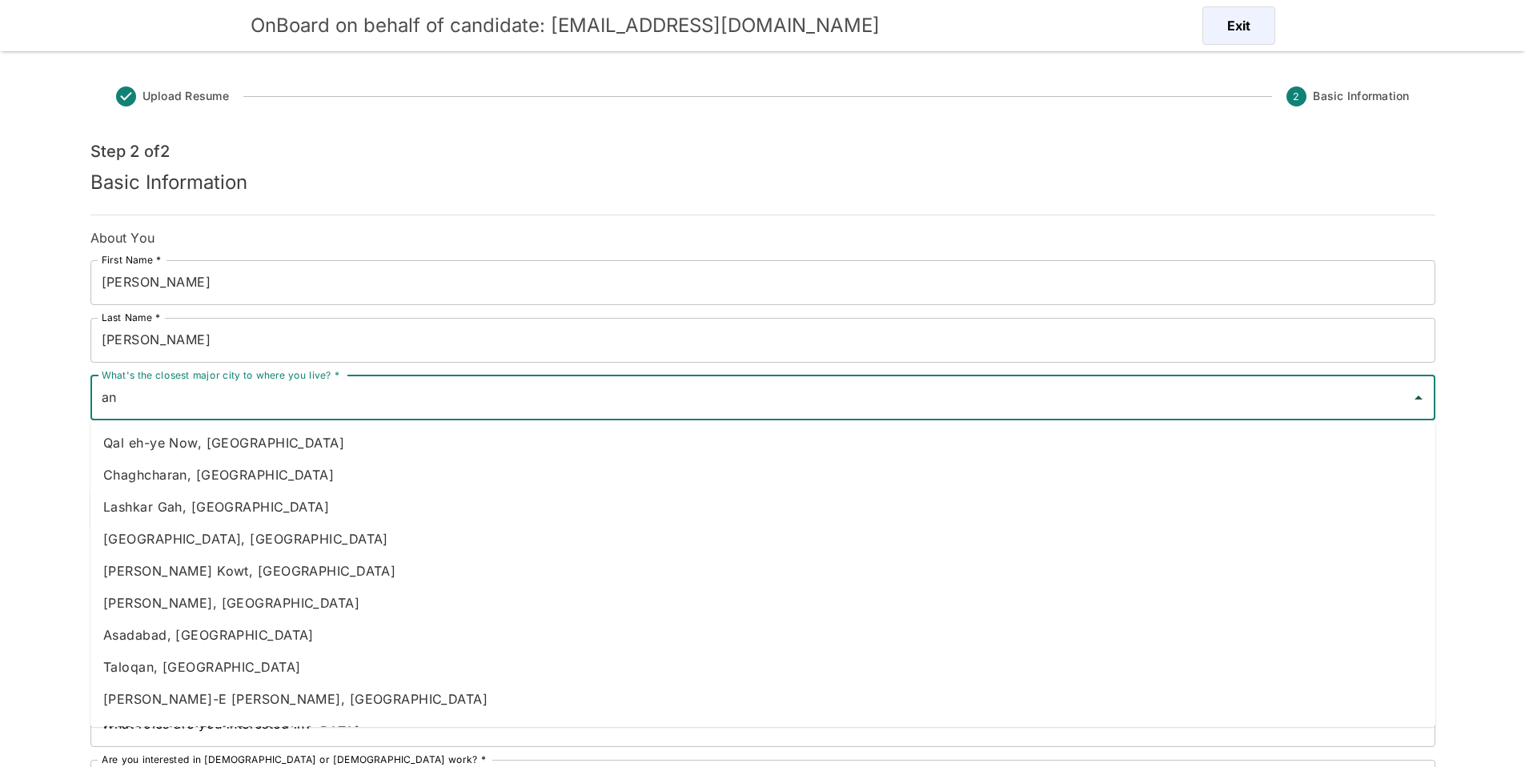
type input "a"
type input "s"
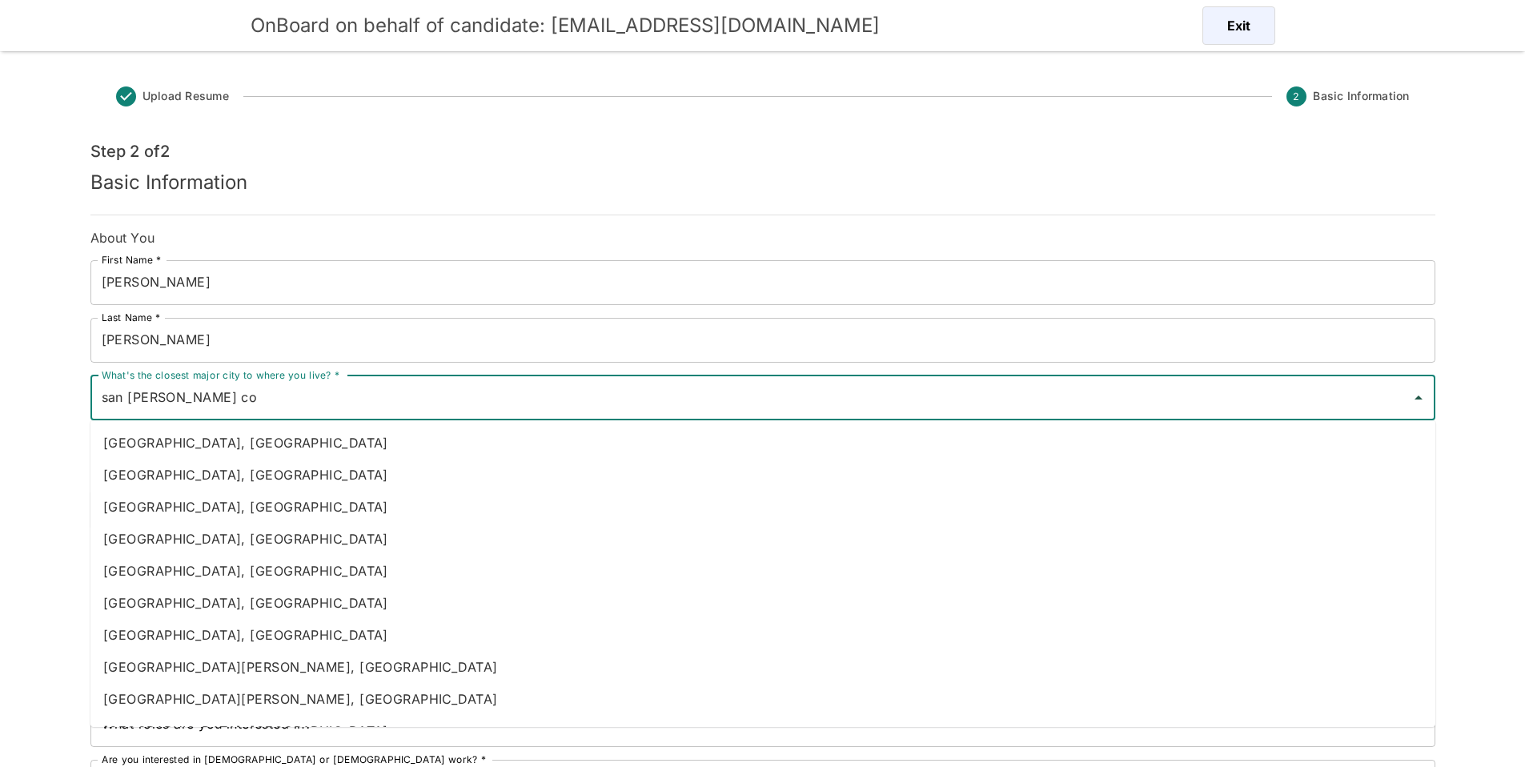
click at [218, 692] on li "[GEOGRAPHIC_DATA][PERSON_NAME], [GEOGRAPHIC_DATA]" at bounding box center [762, 699] width 1345 height 32
type input "[GEOGRAPHIC_DATA][PERSON_NAME], [GEOGRAPHIC_DATA]"
type input "[GEOGRAPHIC_DATA]"
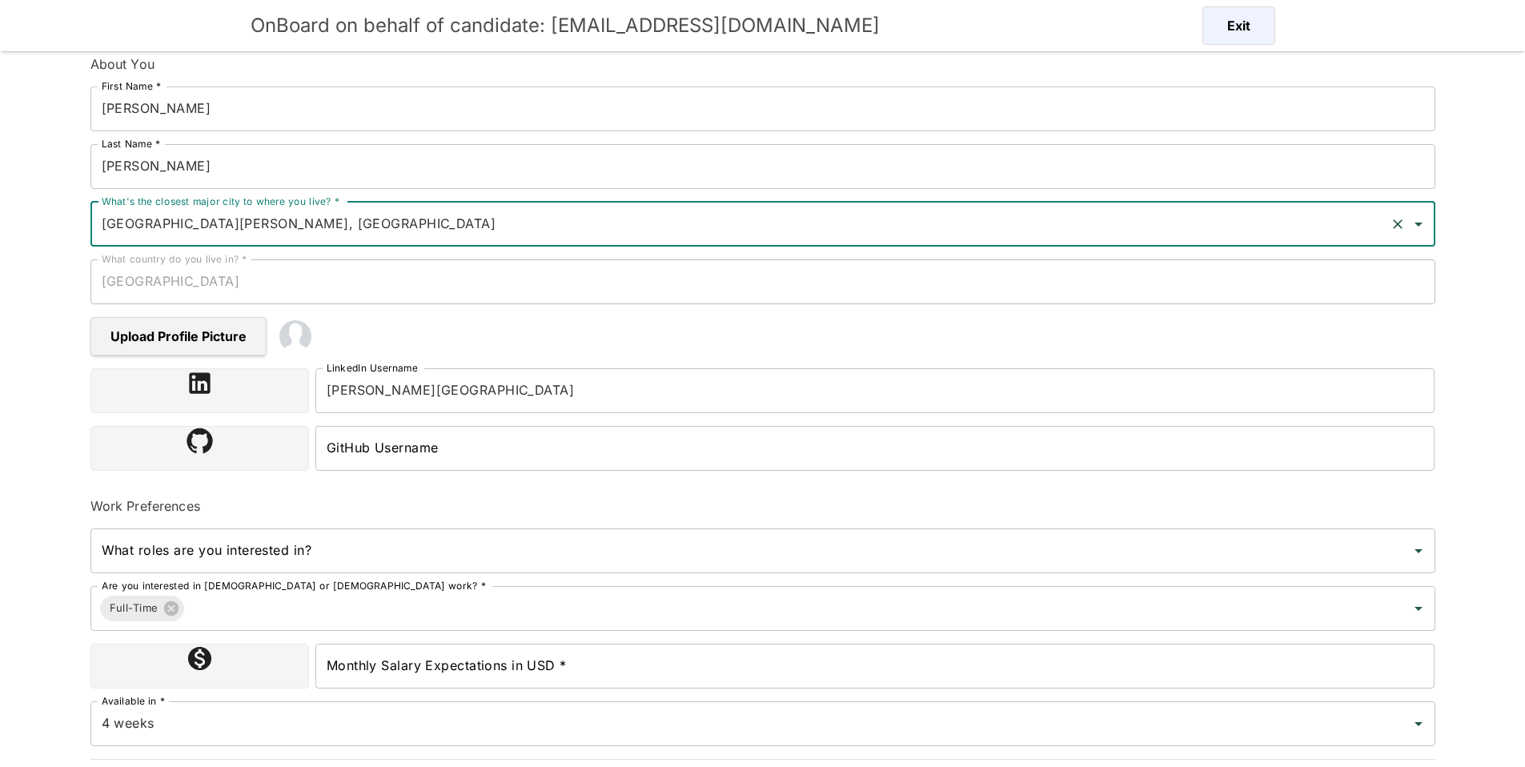
scroll to position [218, 0]
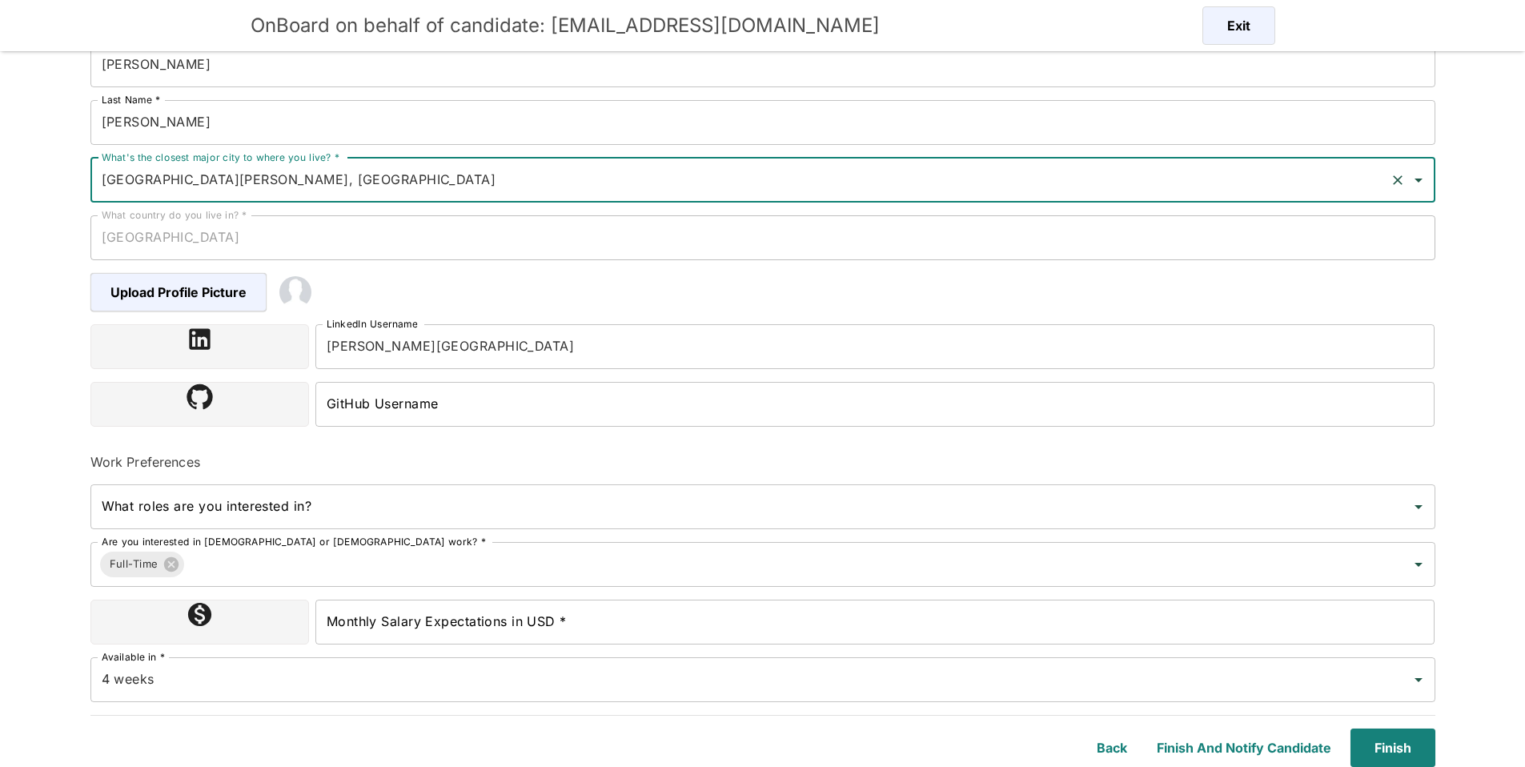
type input "[GEOGRAPHIC_DATA][PERSON_NAME], [GEOGRAPHIC_DATA]"
click at [395, 616] on input "Monthly Salary Expectations in USD *" at bounding box center [875, 622] width 1120 height 45
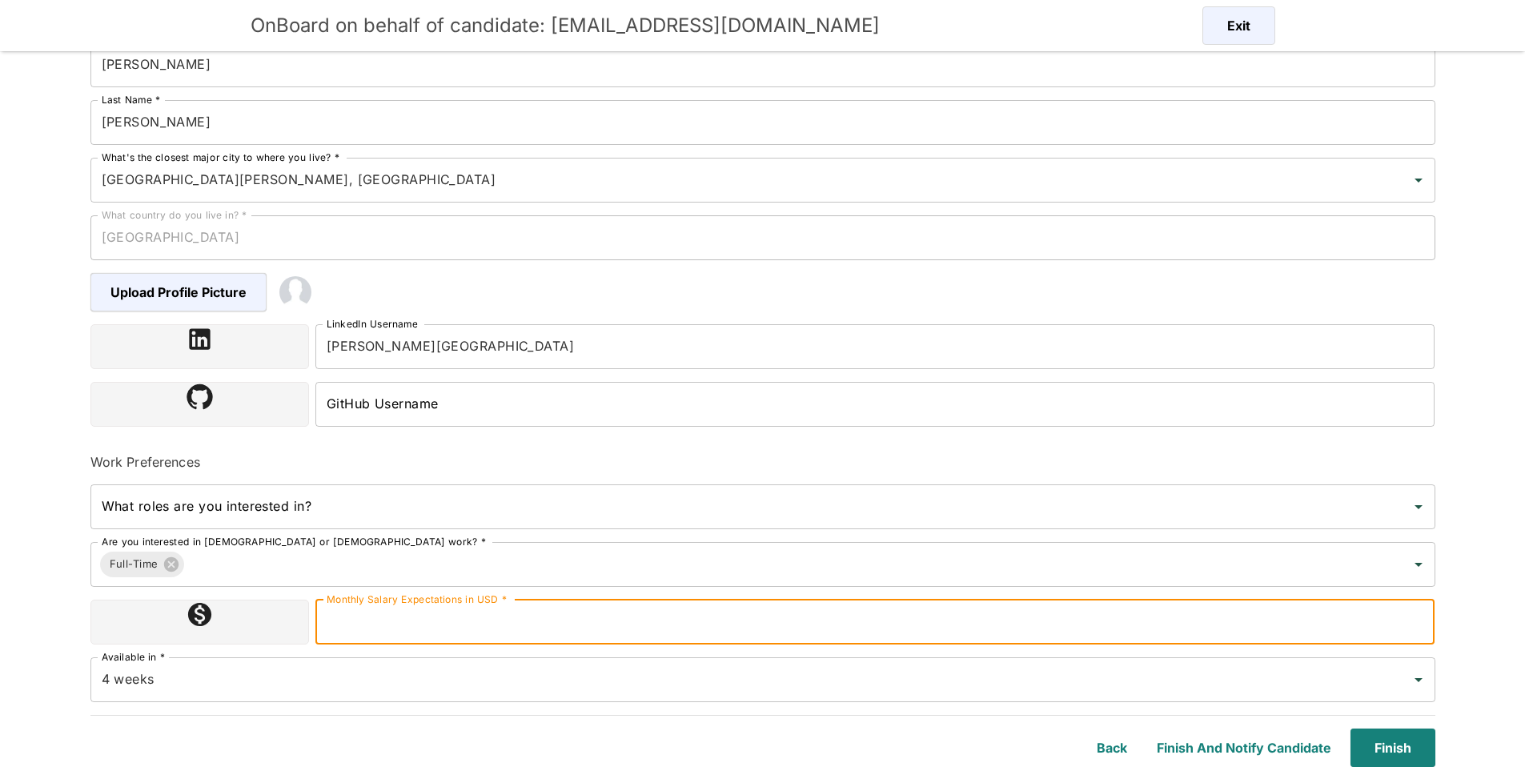
type input "2800000"
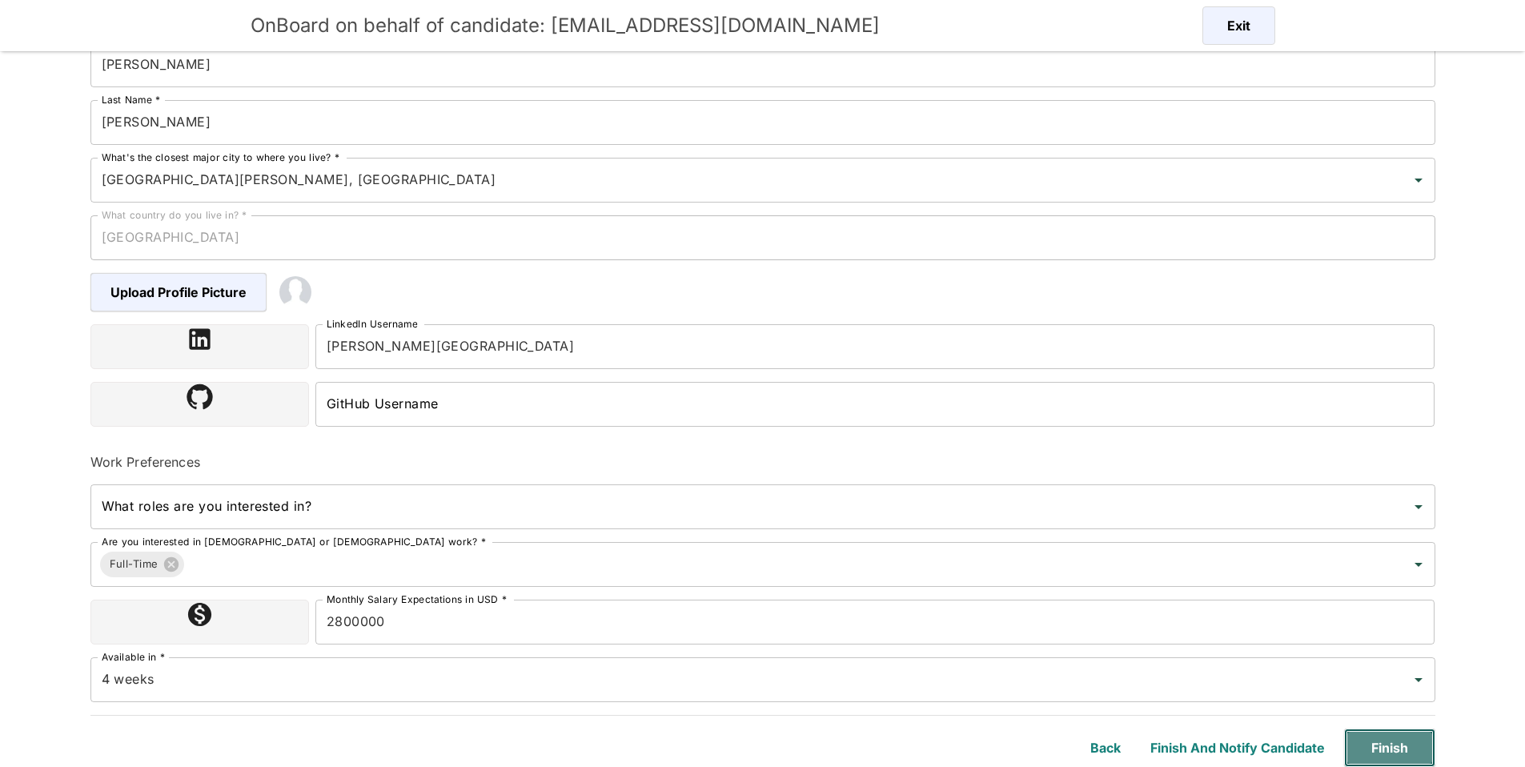
click at [1387, 740] on button "Finish" at bounding box center [1389, 747] width 91 height 38
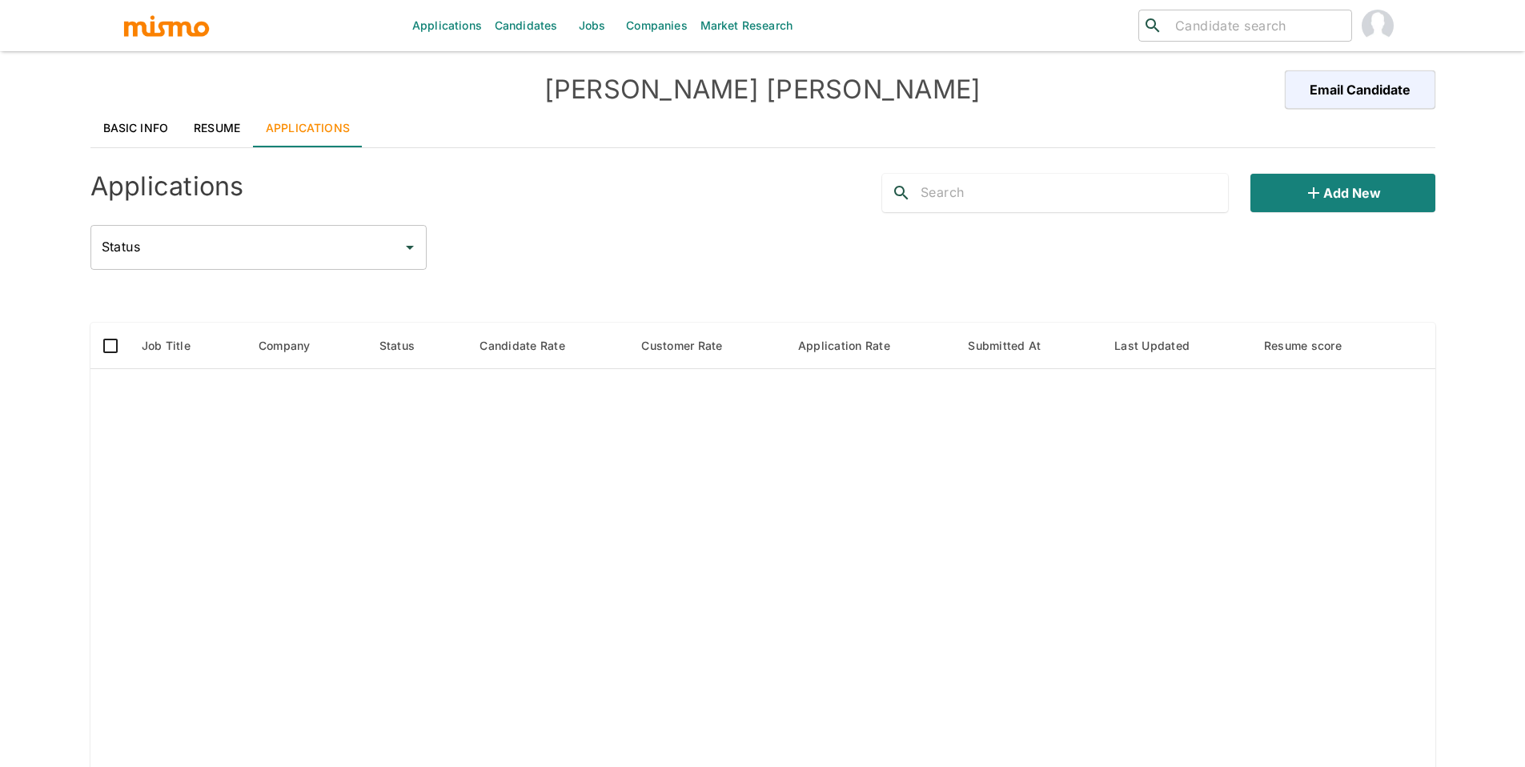
click at [108, 185] on h4 "Applications" at bounding box center [167, 186] width 154 height 32
click at [111, 150] on div "Basic Info Resume Applications Applications Add new Status Status Job Title Com…" at bounding box center [762, 485] width 1345 height 752
click at [117, 137] on link "Basic Info" at bounding box center [135, 128] width 91 height 38
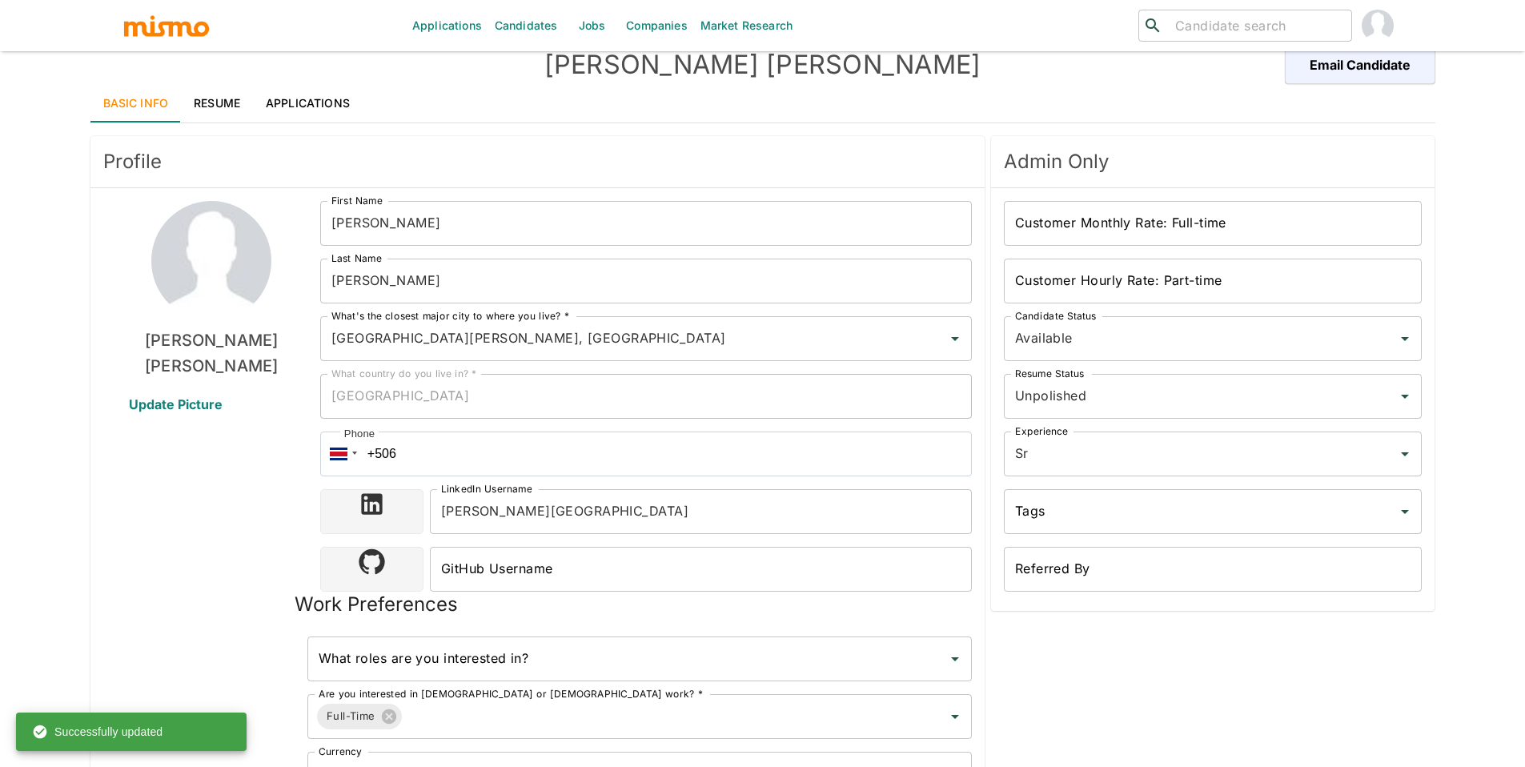
scroll to position [26, 0]
click at [329, 278] on input "[PERSON_NAME]" at bounding box center [646, 280] width 652 height 45
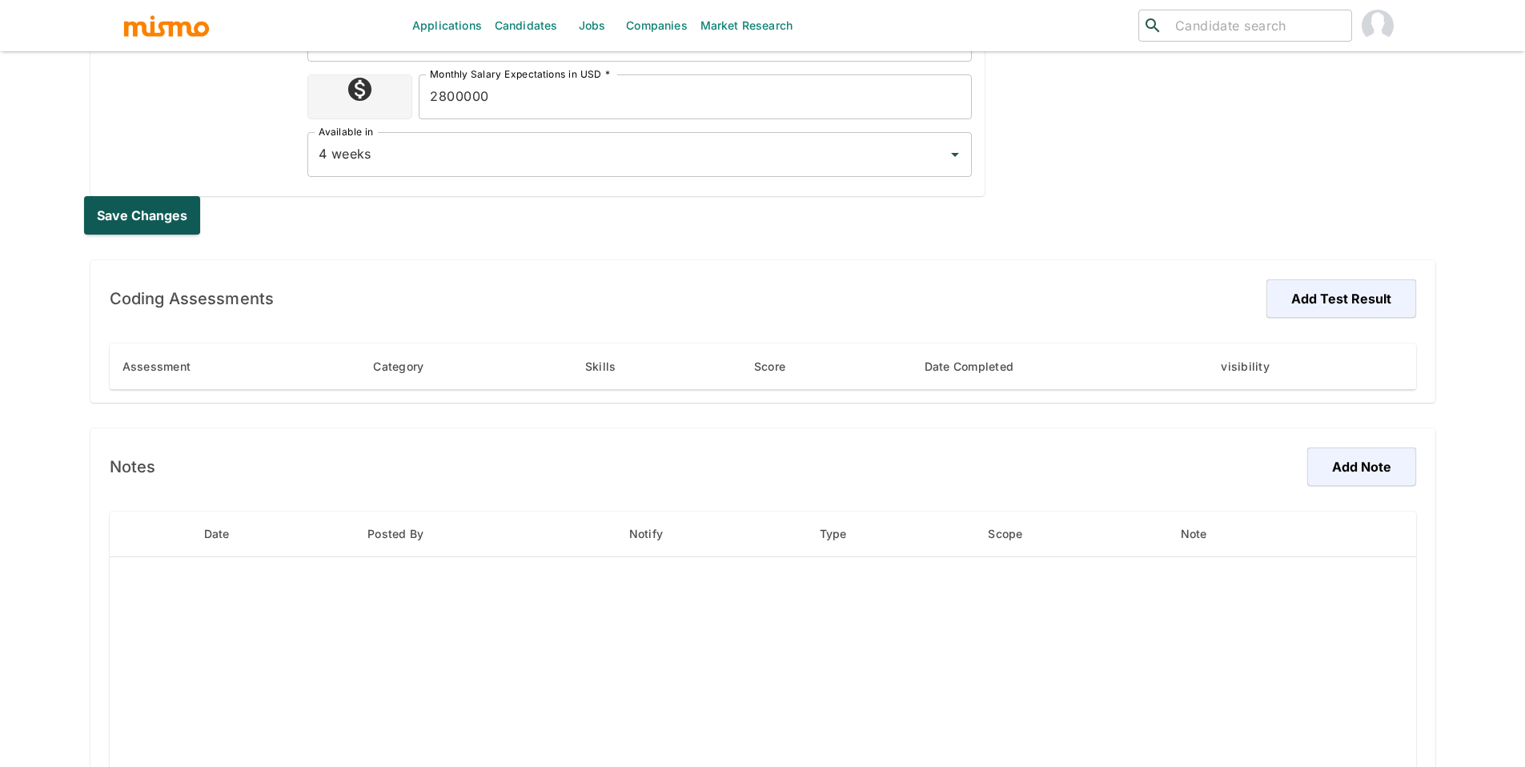
type input "[PERSON_NAME]"
click at [185, 216] on button "Save changes" at bounding box center [145, 215] width 122 height 38
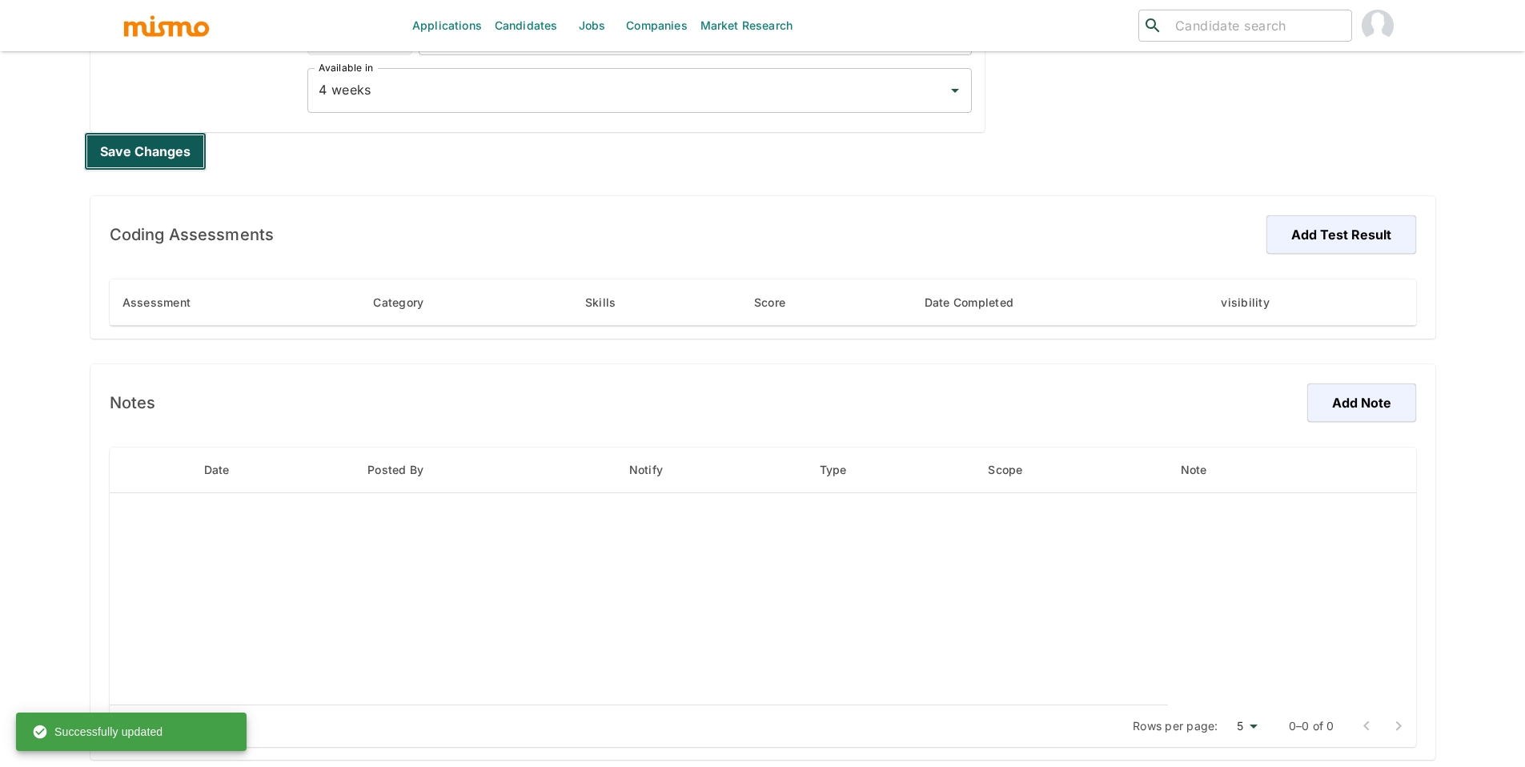
scroll to position [829, 0]
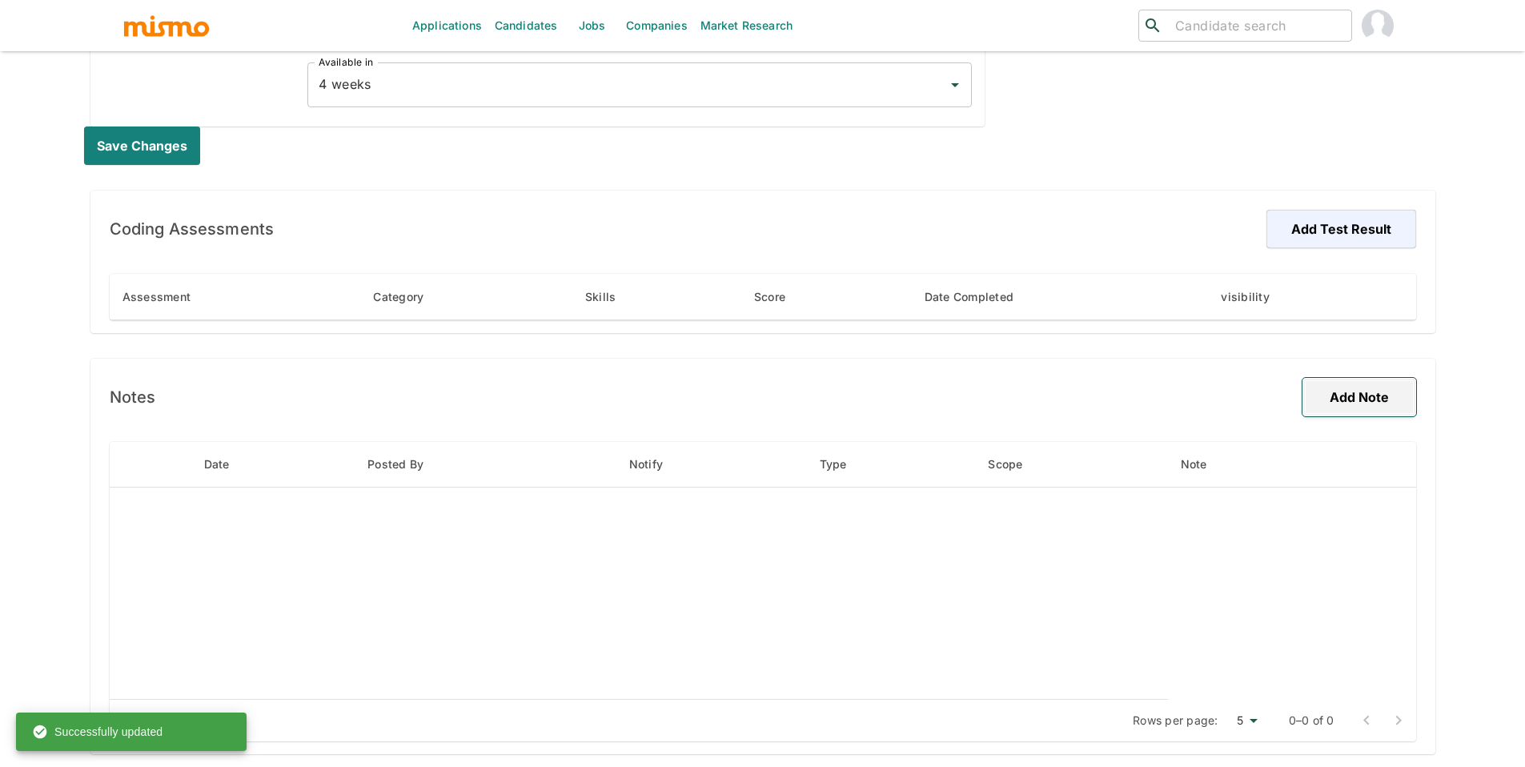
click at [1339, 398] on button "Add Note" at bounding box center [1359, 397] width 114 height 38
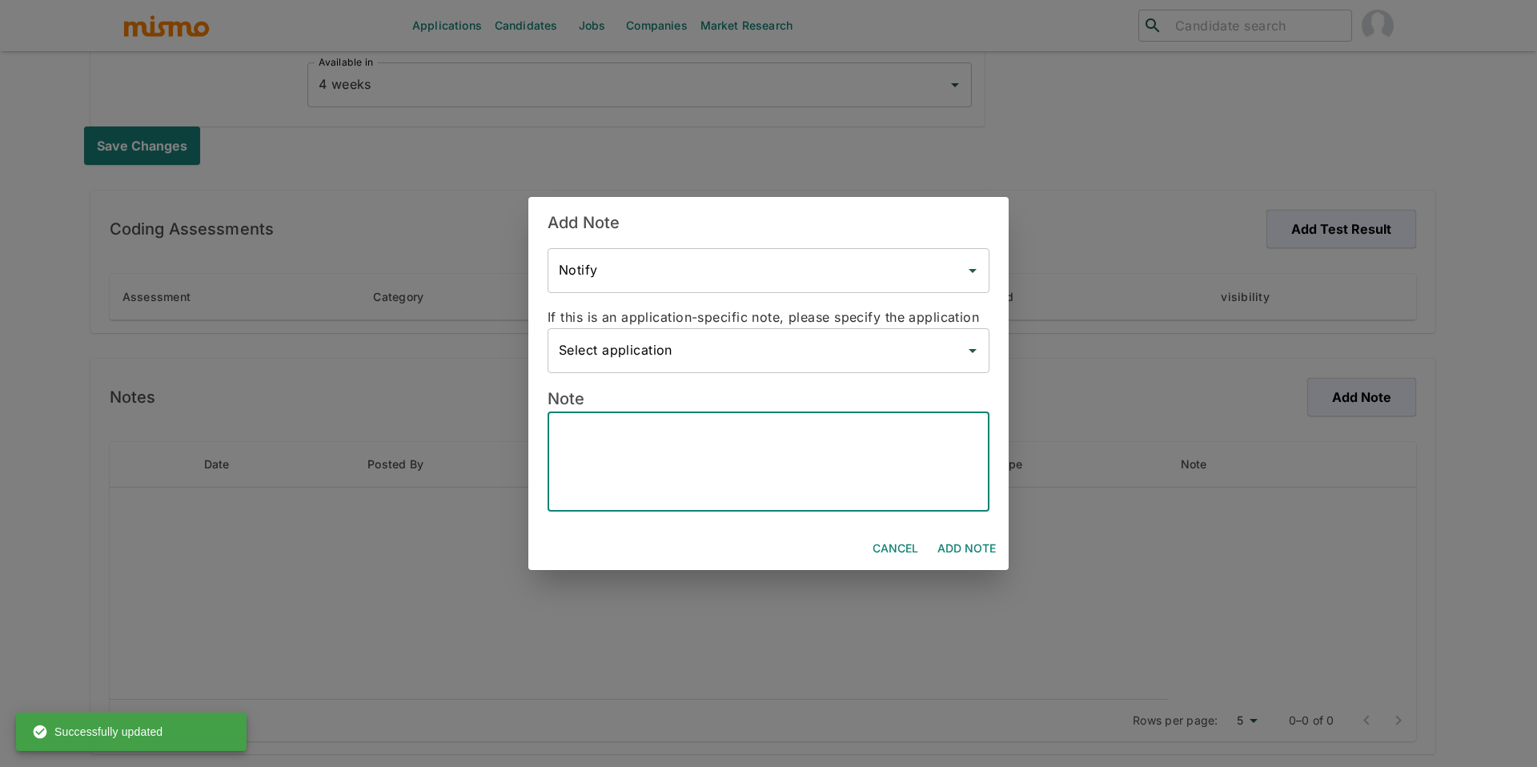
click at [760, 463] on textarea at bounding box center [768, 462] width 419 height 74
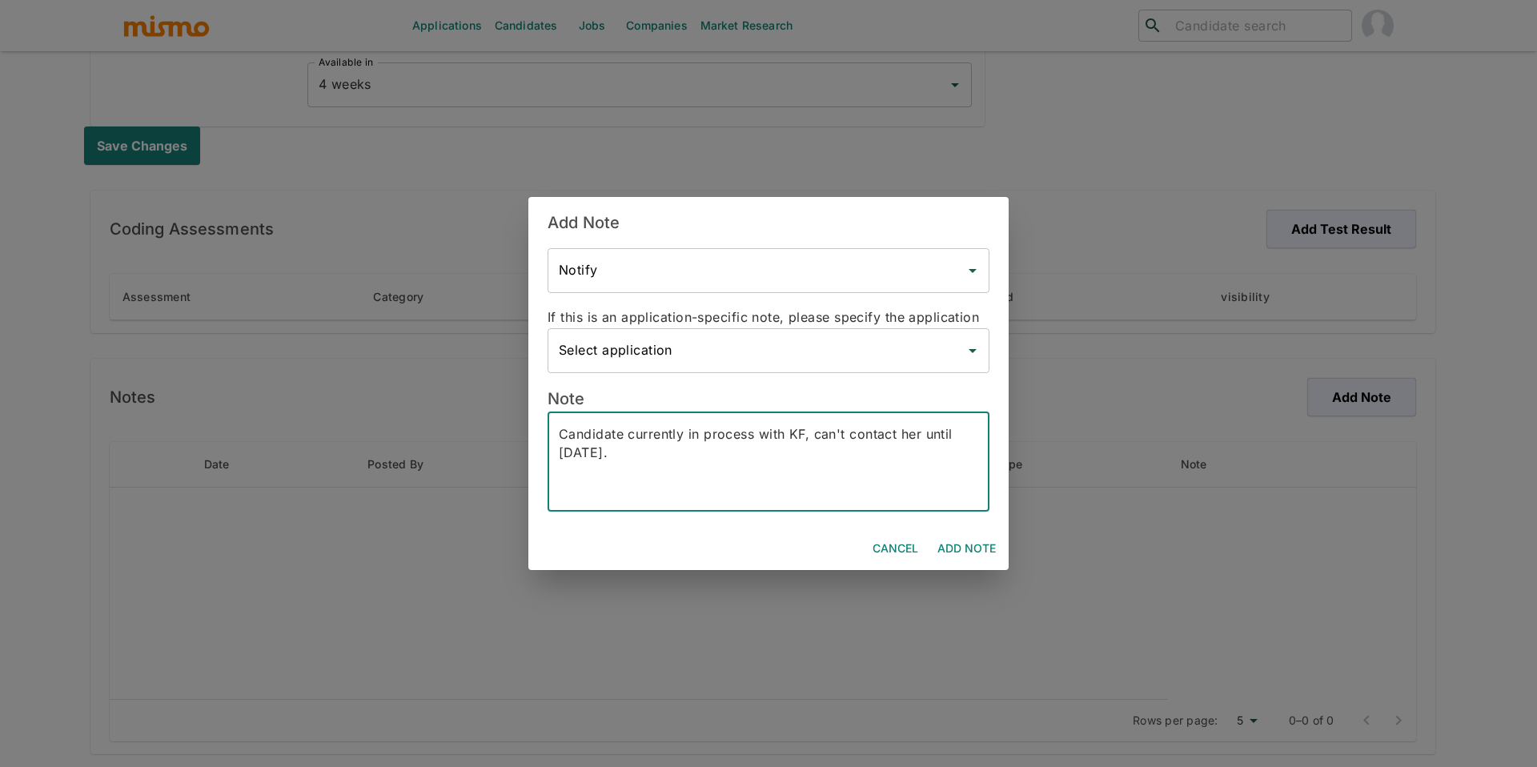
type textarea "Candidate currently in process with KF, can't contact her until [DATE]."
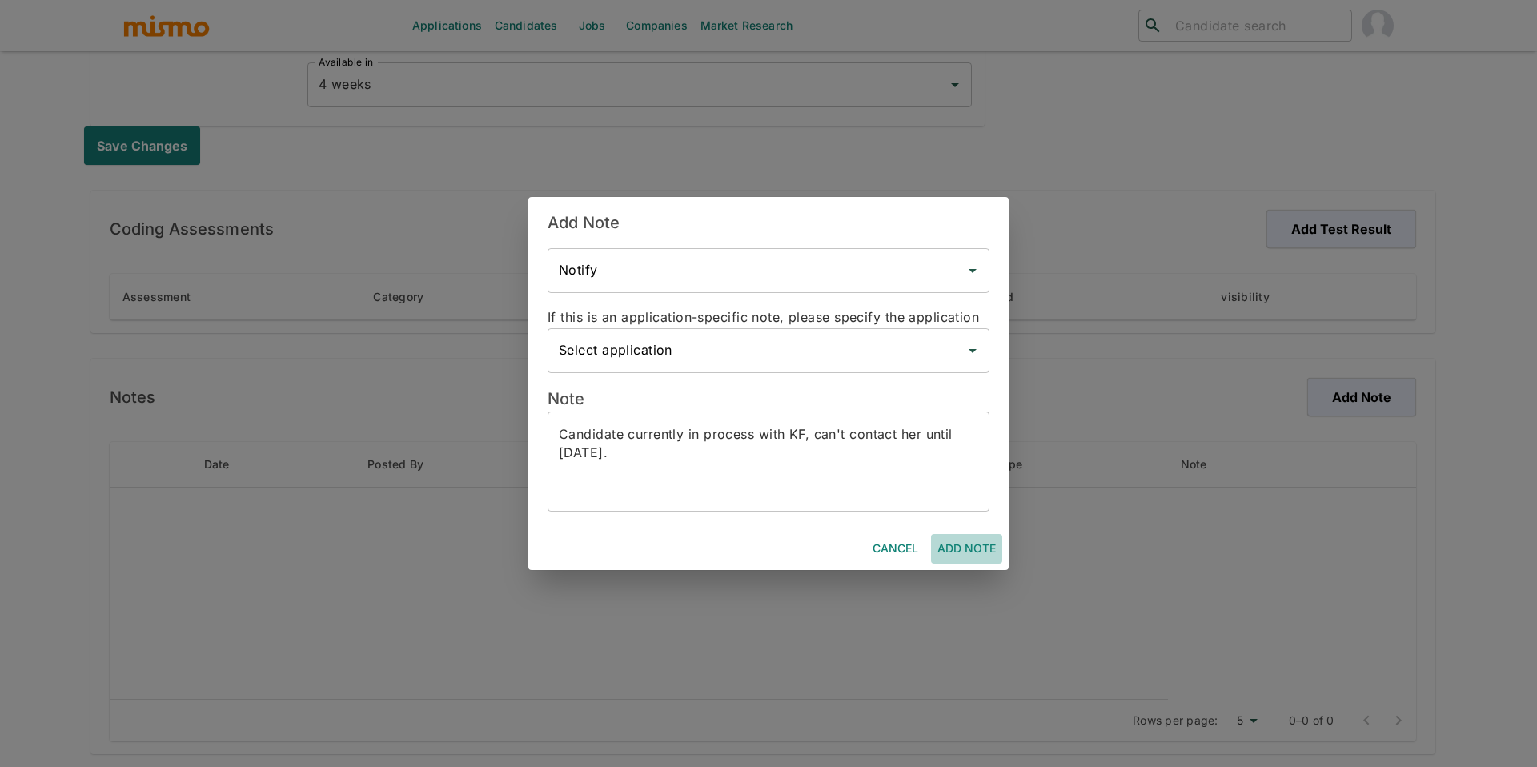
click at [990, 539] on button "Add Note" at bounding box center [966, 549] width 71 height 30
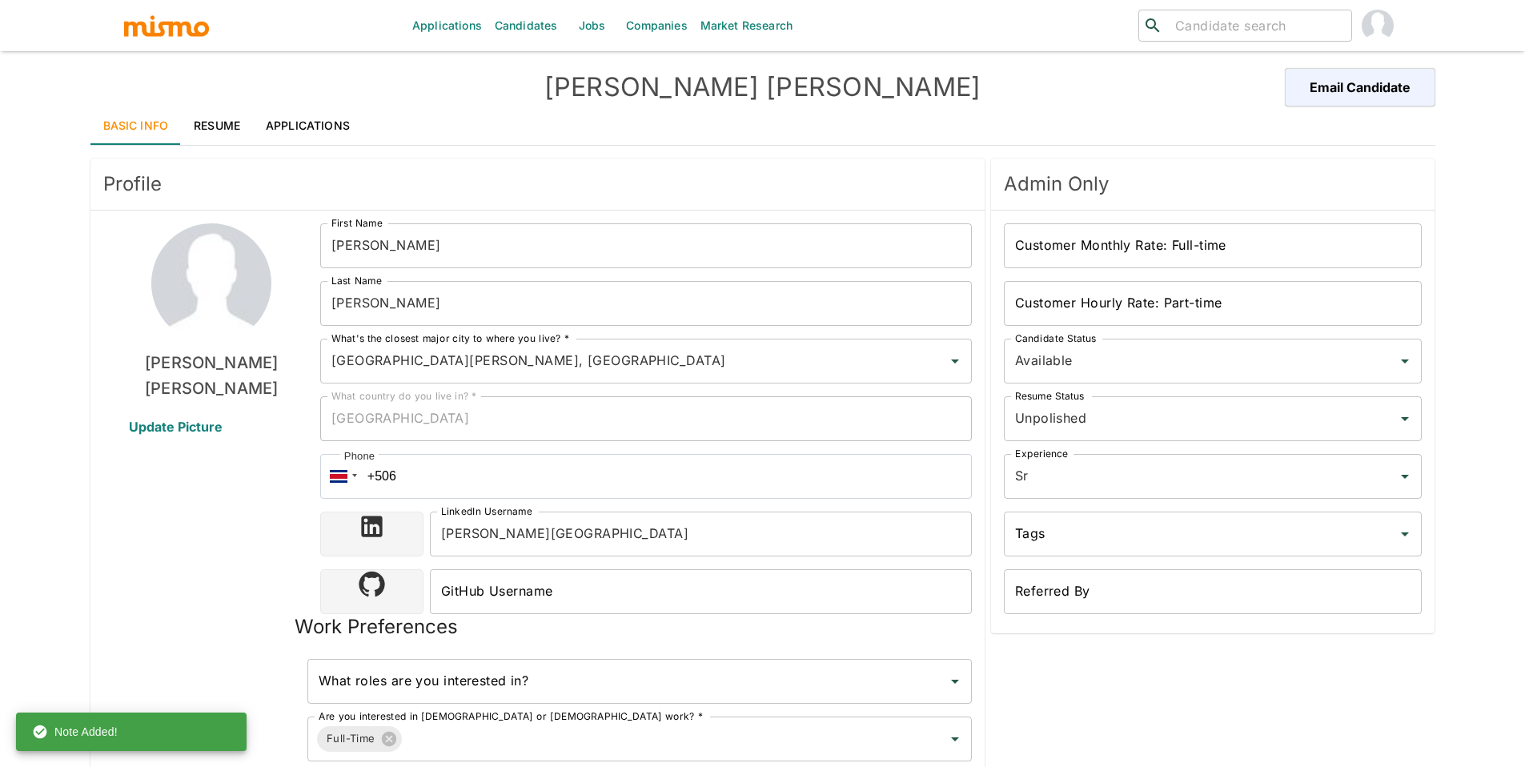
scroll to position [0, 0]
